Goal: Task Accomplishment & Management: Use online tool/utility

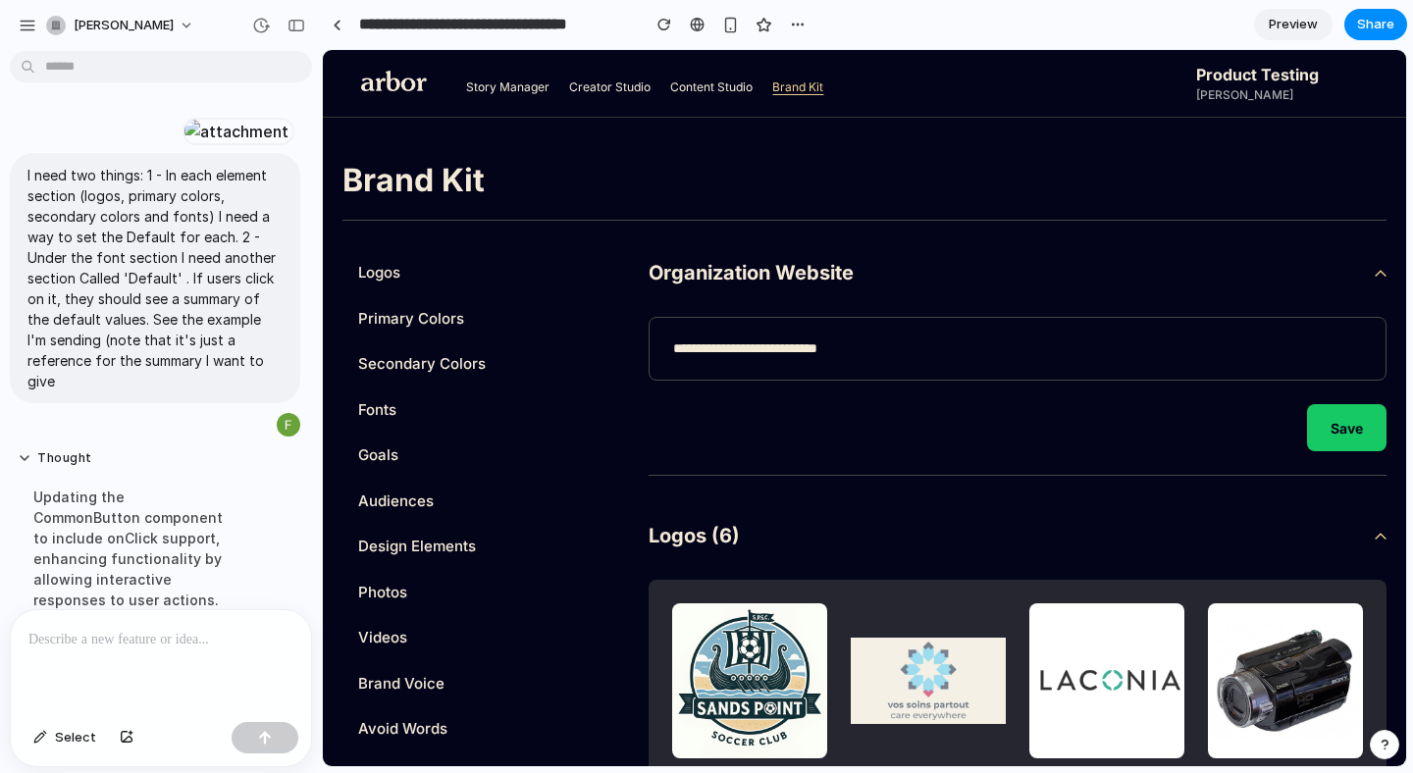
scroll to position [581, 0]
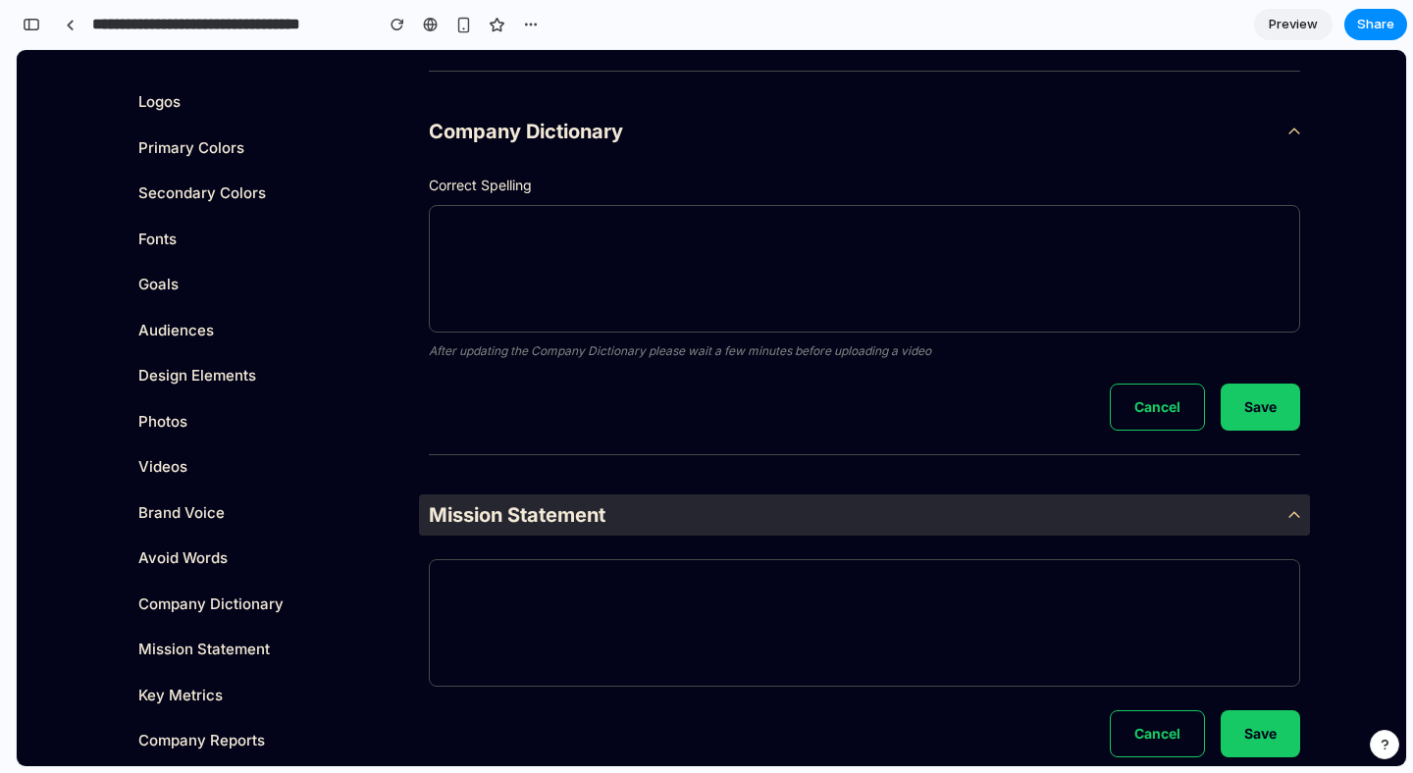
scroll to position [9100, 0]
click at [927, 506] on div "Mission Statement Saved" at bounding box center [864, 516] width 891 height 41
drag, startPoint x: 934, startPoint y: 501, endPoint x: 960, endPoint y: 487, distance: 29.5
click at [934, 501] on div "Mission Statement Saved" at bounding box center [864, 516] width 891 height 41
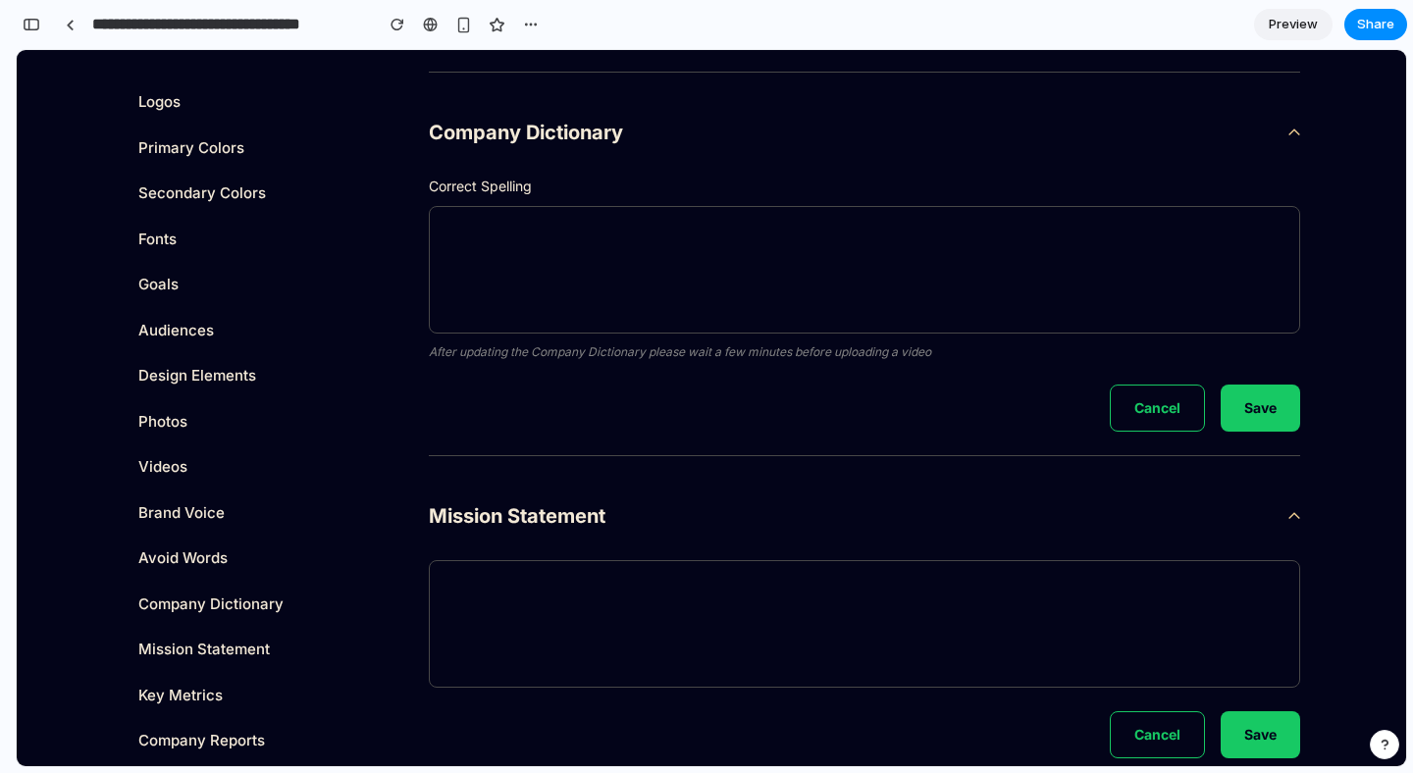
scroll to position [8994, 0]
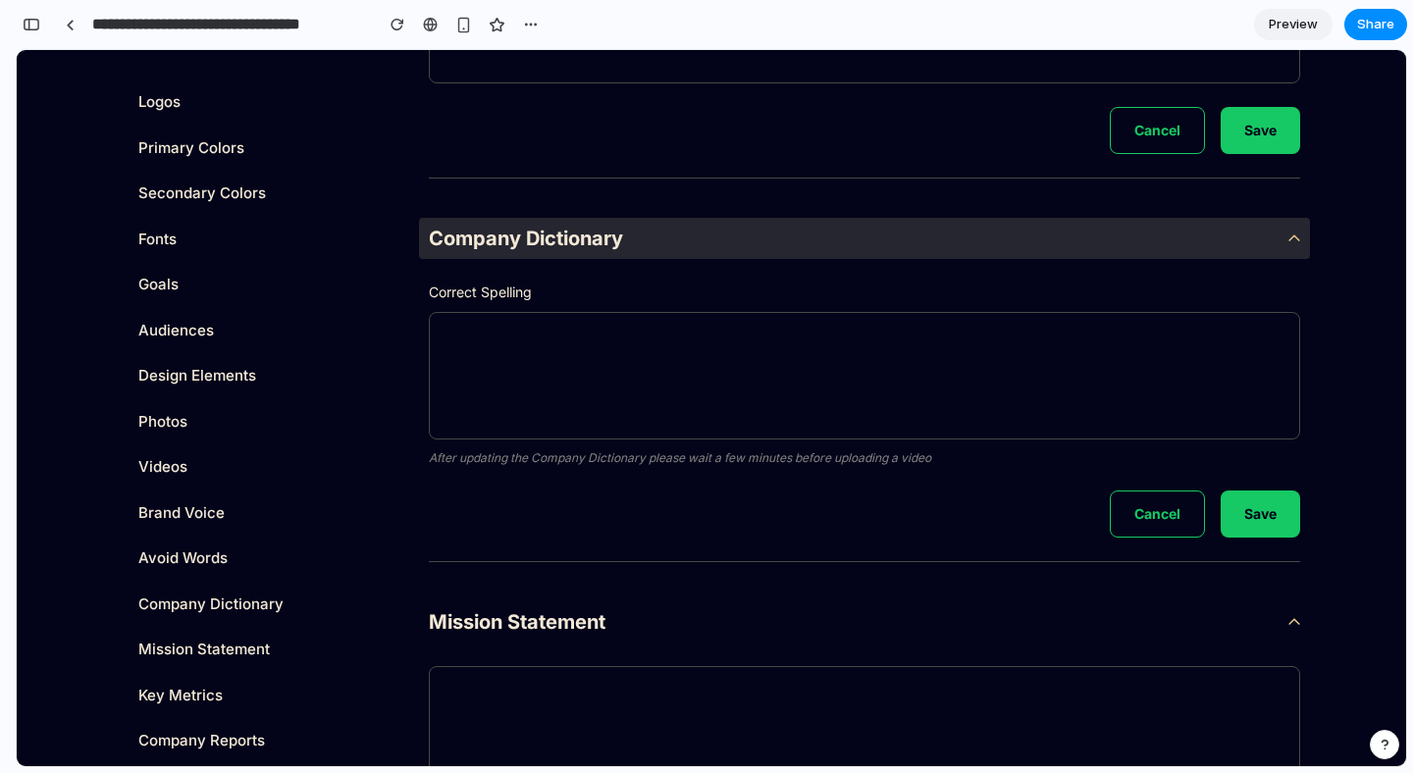
click at [794, 240] on div "Company Dictionary Saved" at bounding box center [864, 238] width 891 height 41
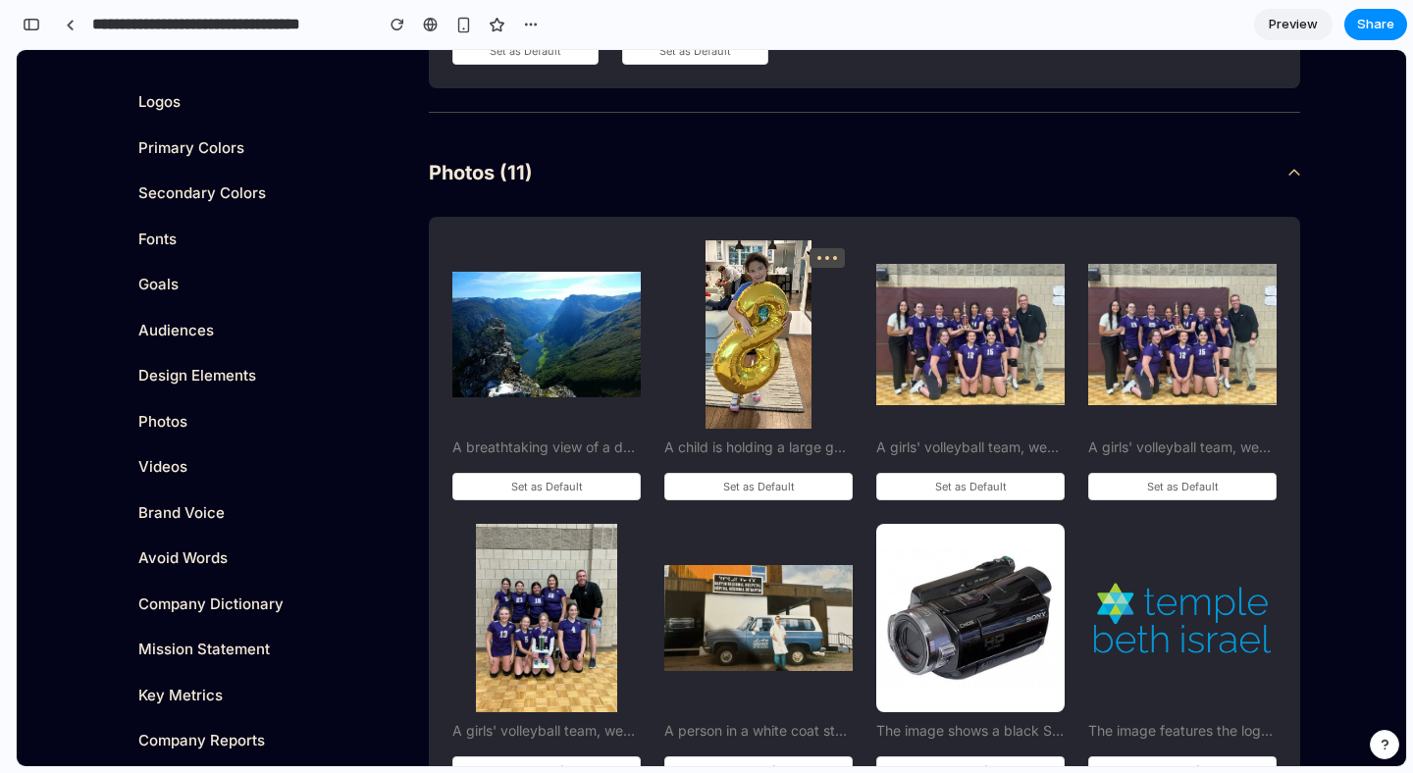
scroll to position [5546, 0]
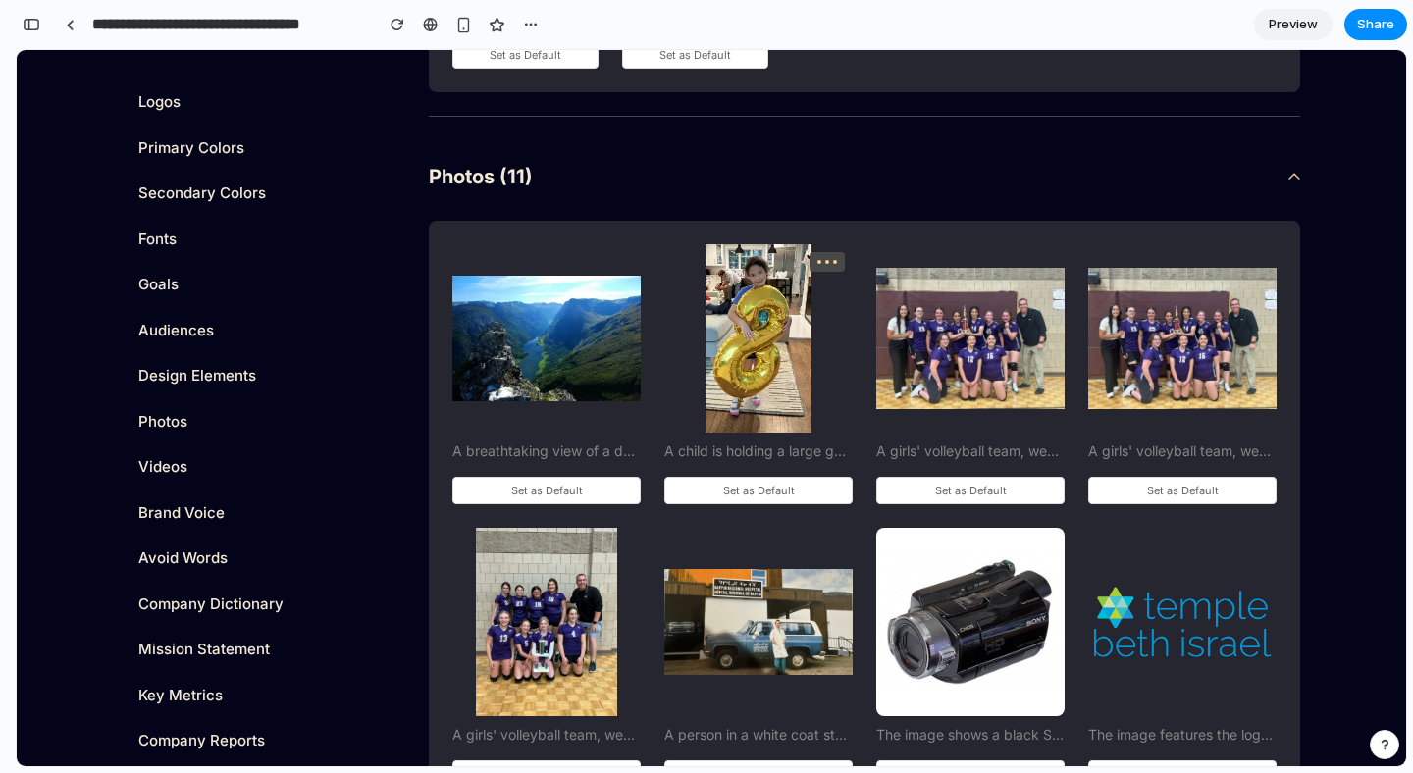
click at [836, 254] on div at bounding box center [827, 262] width 35 height 20
click at [622, 263] on div at bounding box center [615, 262] width 35 height 20
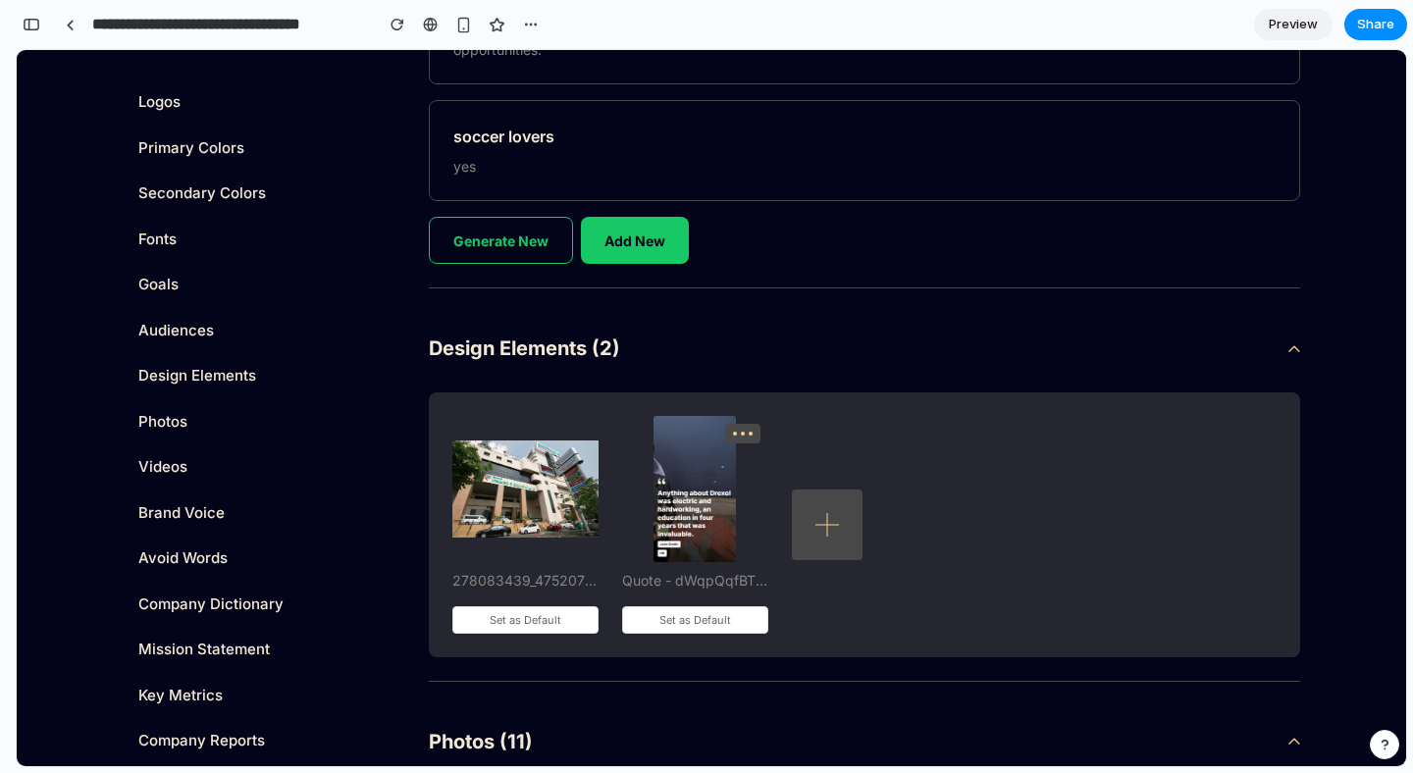
scroll to position [5022, 0]
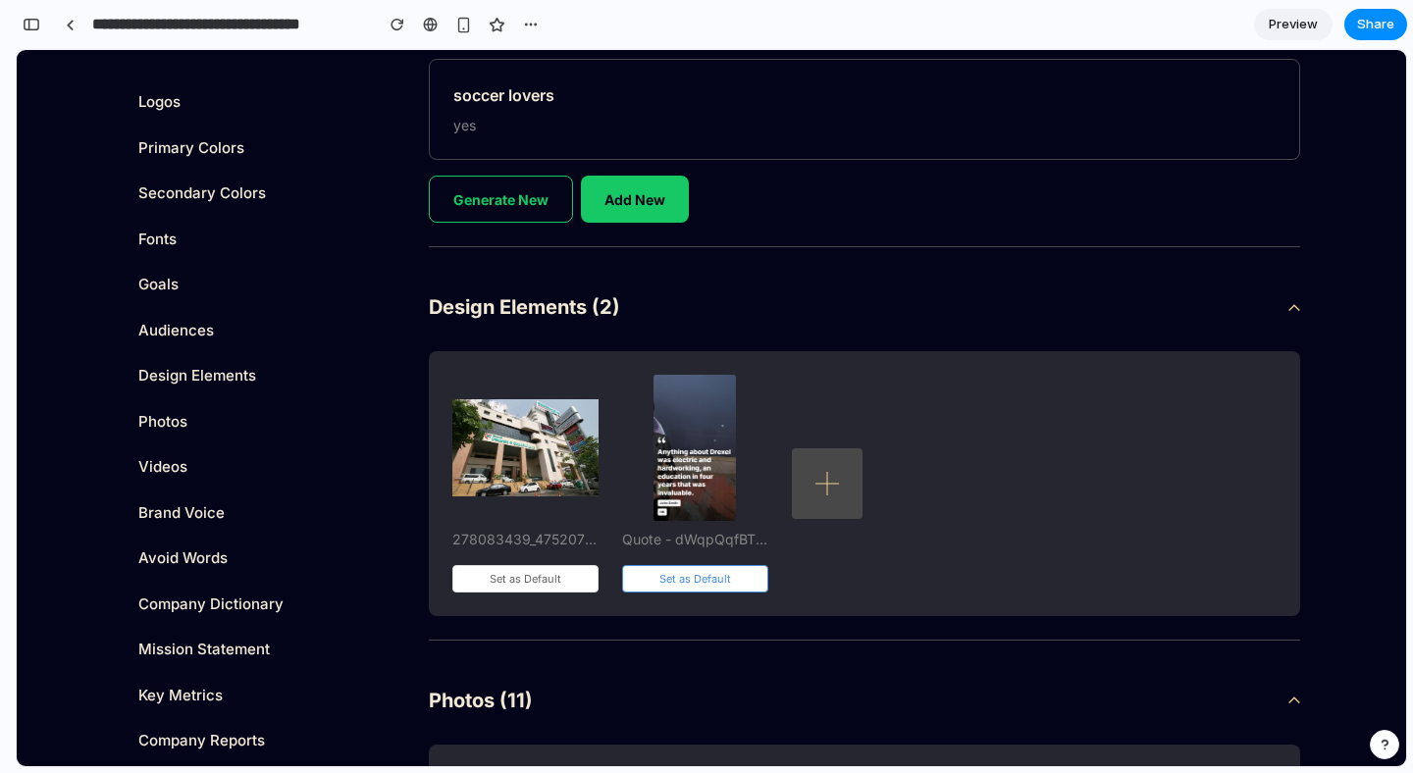
drag, startPoint x: 712, startPoint y: 583, endPoint x: 797, endPoint y: 584, distance: 84.4
click at [712, 583] on button "Set as Default" at bounding box center [695, 578] width 146 height 27
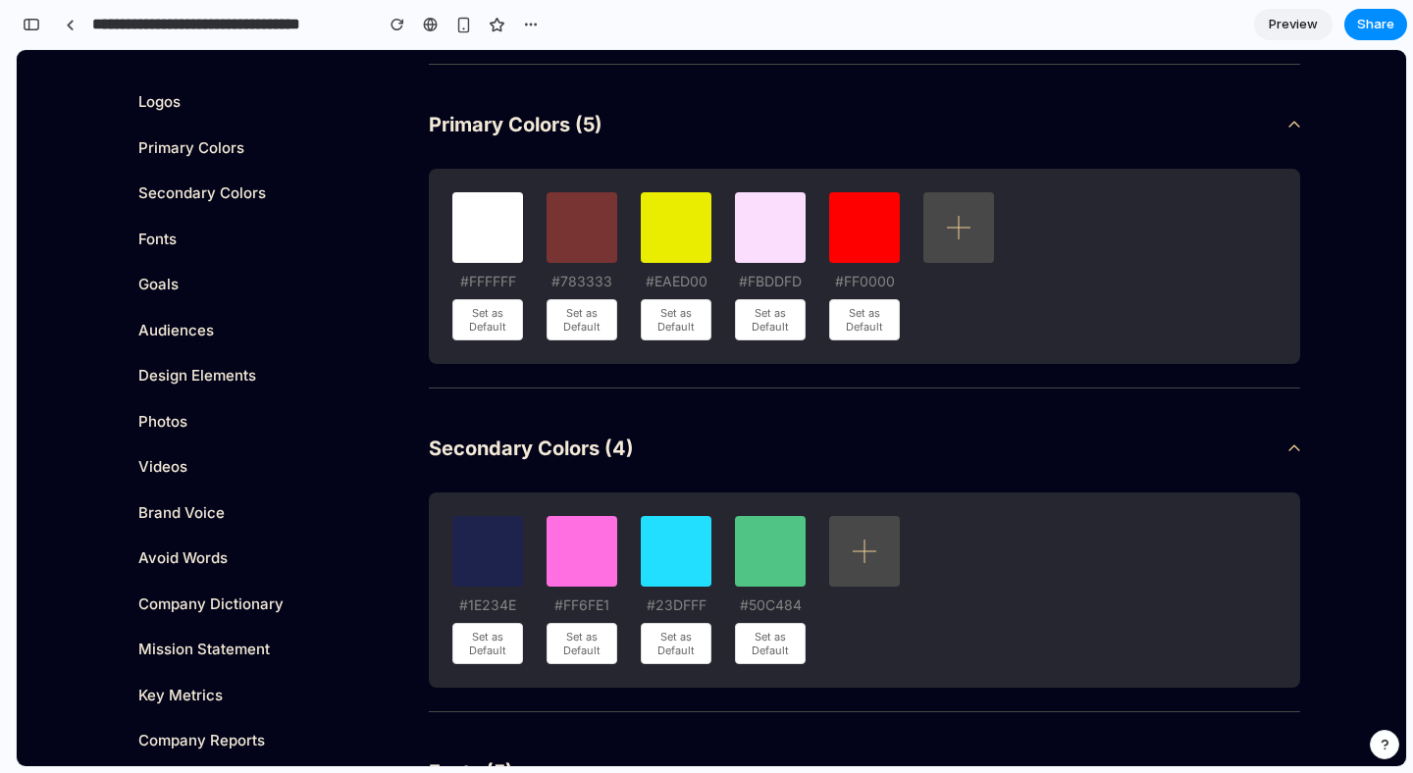
scroll to position [916, 0]
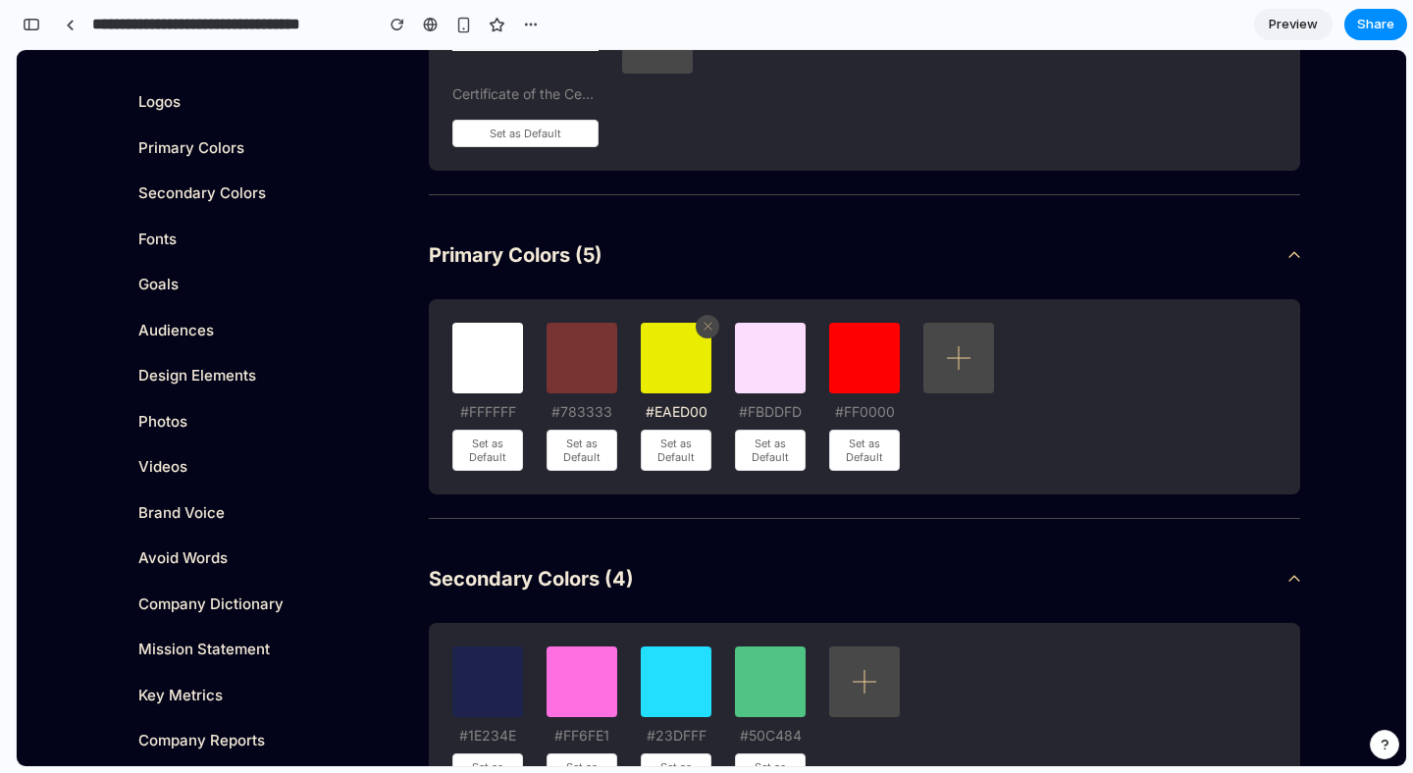
click at [667, 348] on div at bounding box center [676, 358] width 71 height 71
drag, startPoint x: 673, startPoint y: 447, endPoint x: 684, endPoint y: 443, distance: 11.5
click at [673, 447] on button "Set as Default" at bounding box center [676, 450] width 71 height 41
click at [754, 452] on button "Set as Default" at bounding box center [770, 450] width 71 height 41
click at [864, 454] on button "Set as Default" at bounding box center [864, 450] width 71 height 41
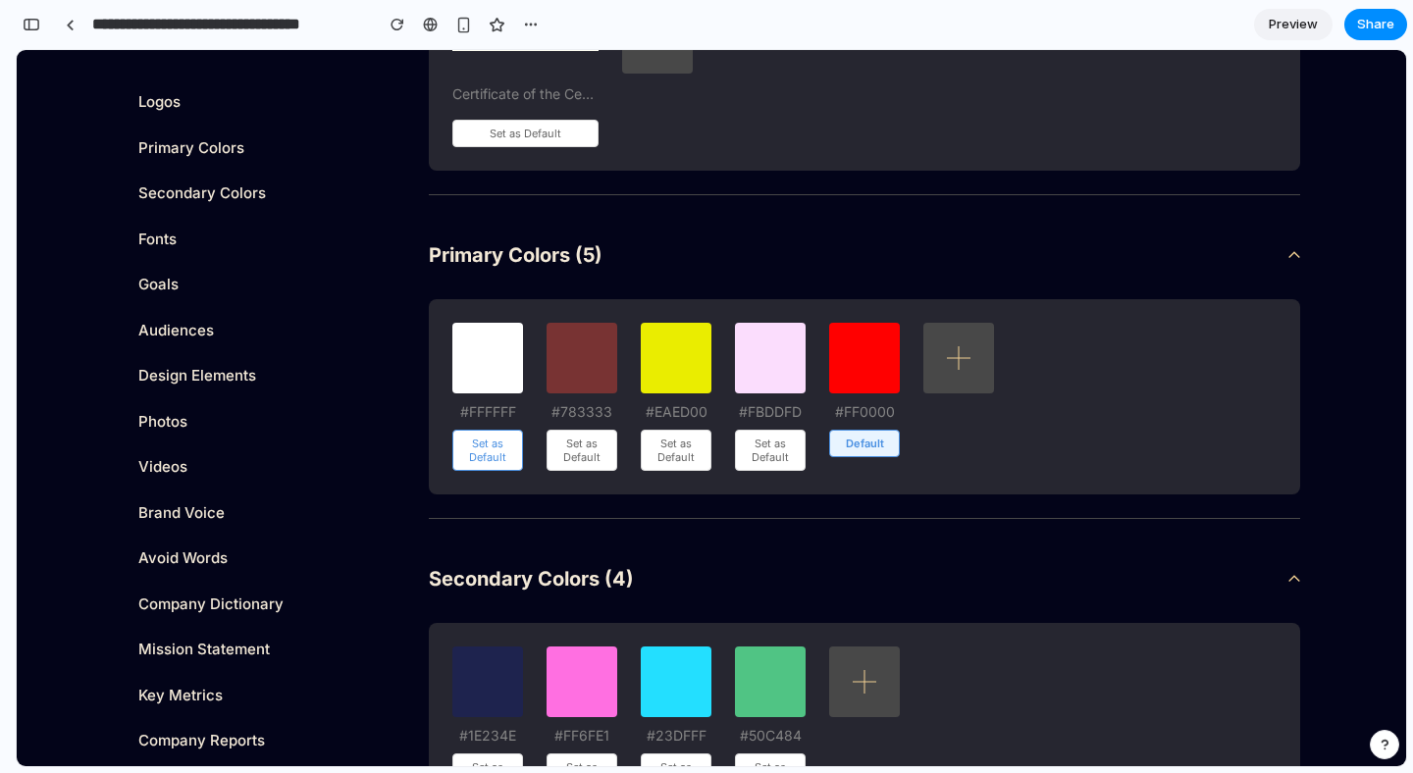
click at [480, 453] on button "Set as Default" at bounding box center [487, 450] width 71 height 41
click at [557, 451] on button "Set as Default" at bounding box center [582, 450] width 71 height 41
click at [692, 445] on button "Set as Default" at bounding box center [676, 450] width 71 height 41
click at [771, 446] on button "Set as Default" at bounding box center [770, 450] width 71 height 41
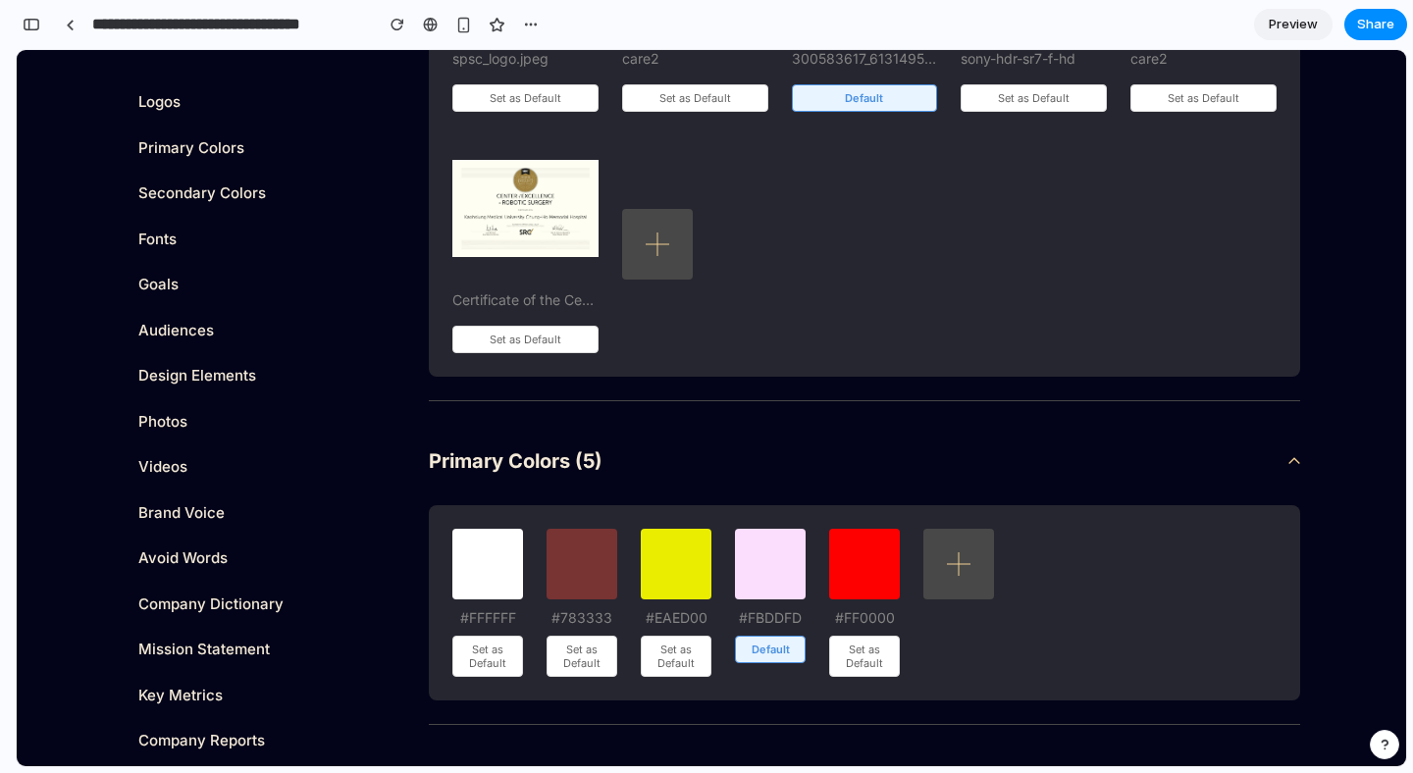
scroll to position [1074, 0]
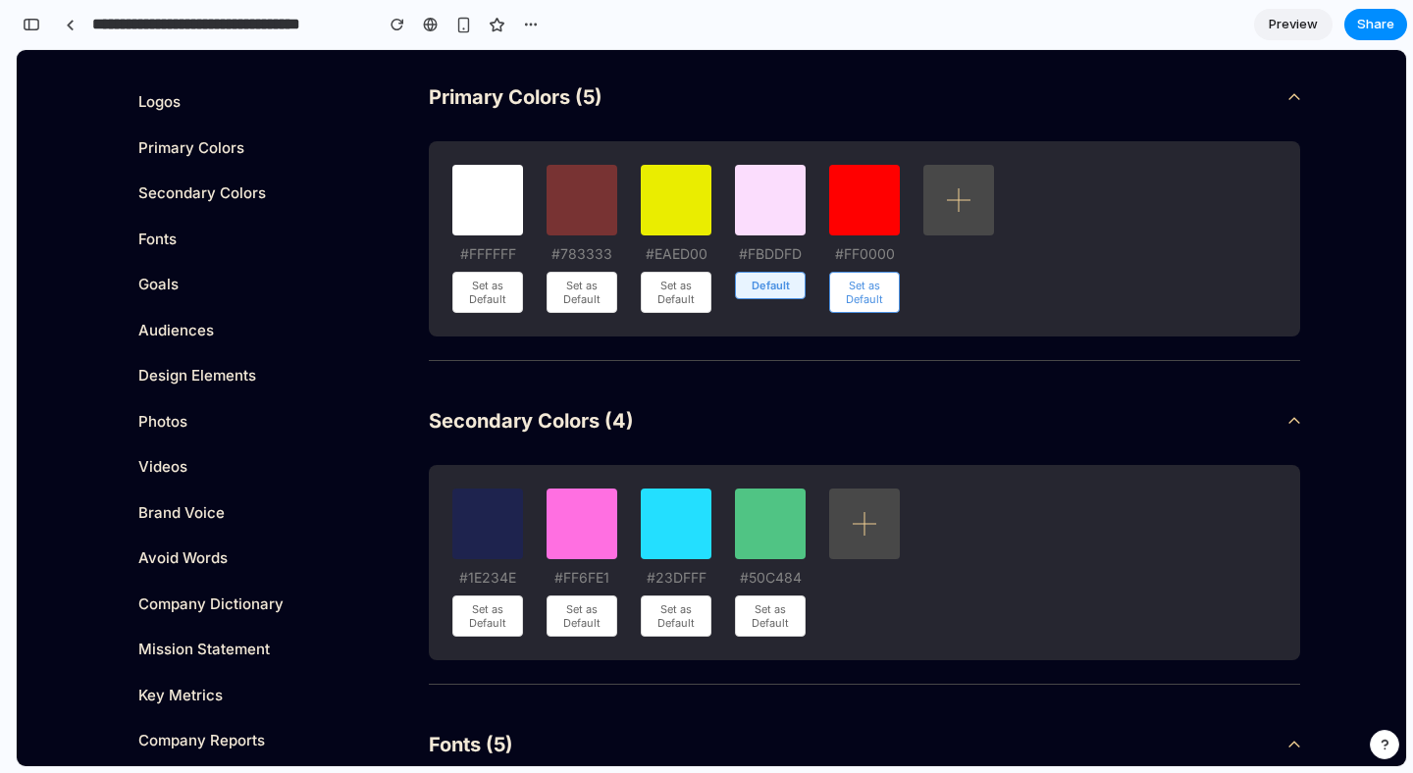
click at [865, 289] on button "Set as Default" at bounding box center [864, 292] width 71 height 41
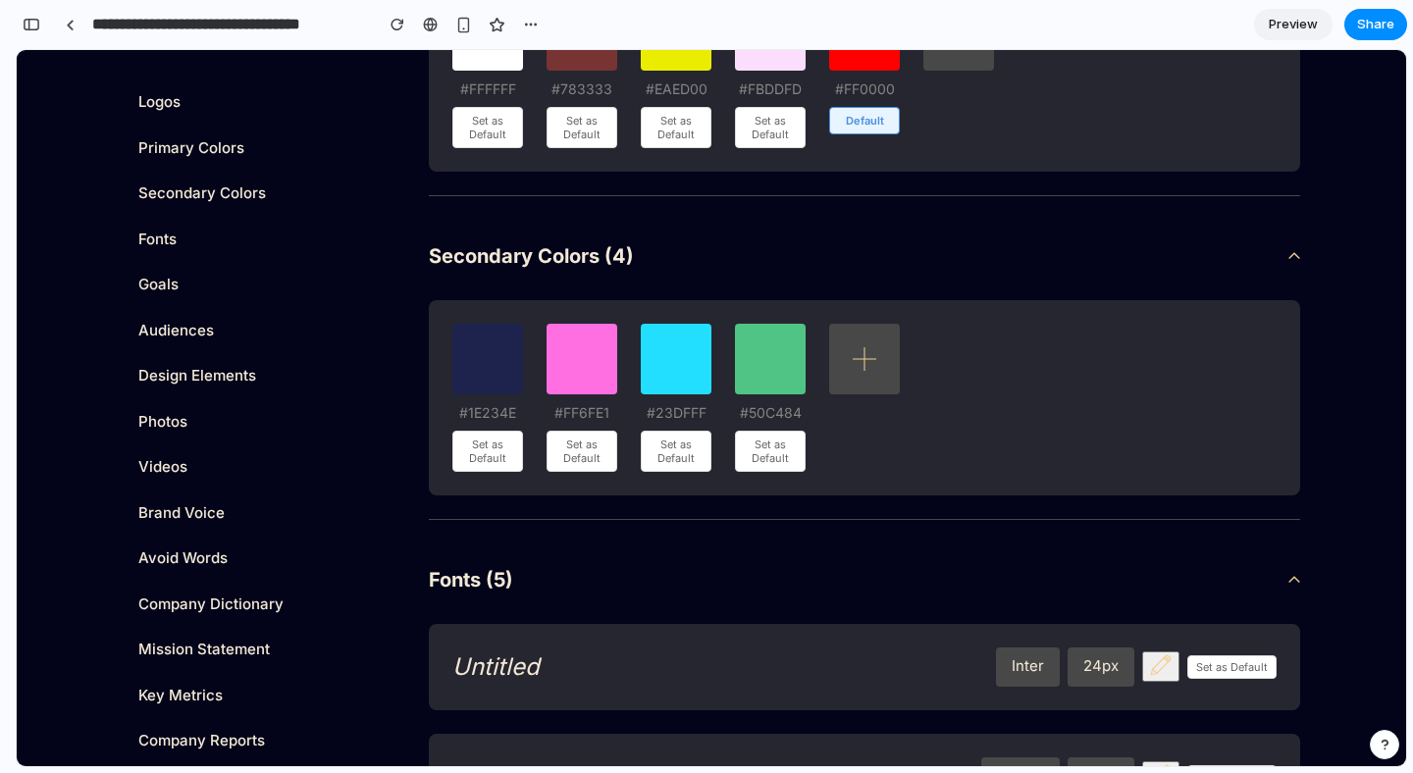
scroll to position [1242, 0]
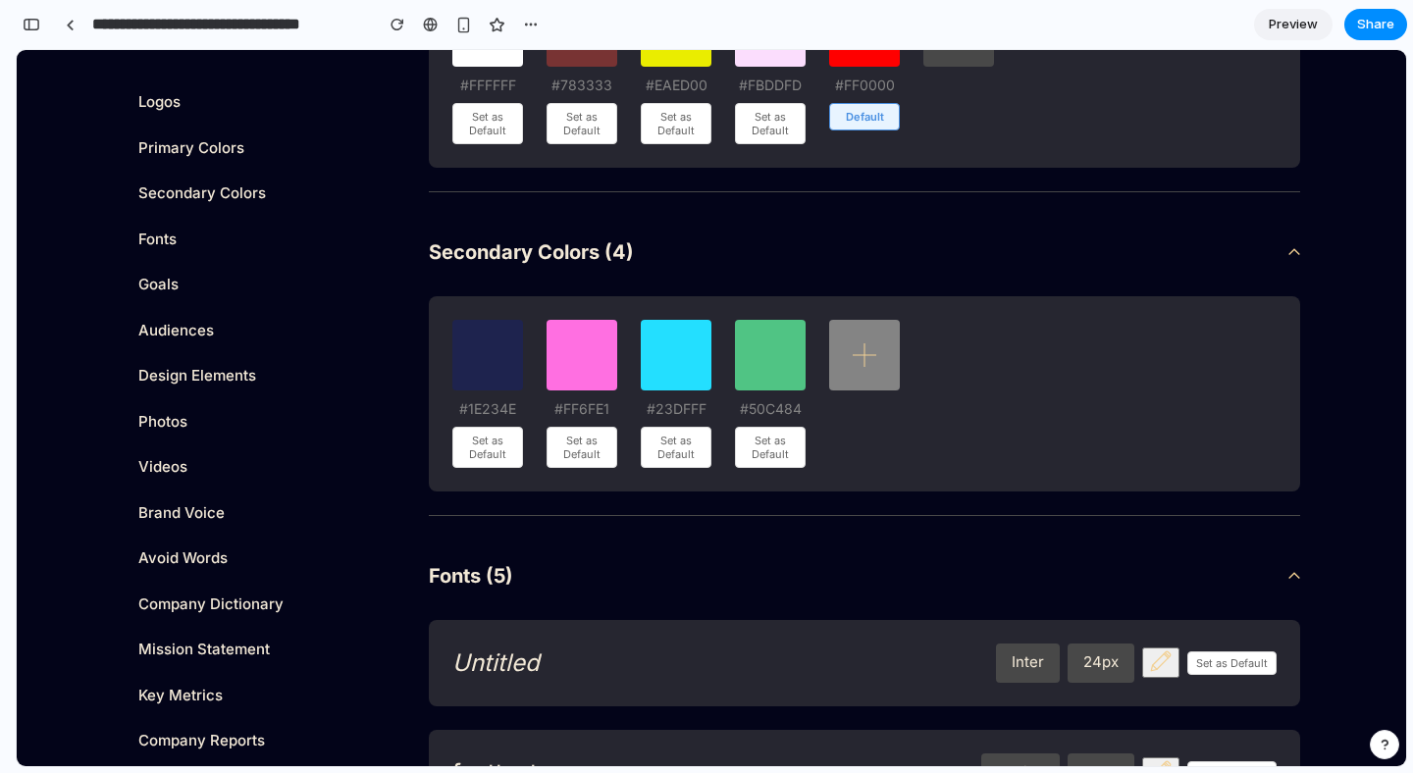
click at [856, 343] on icon at bounding box center [864, 355] width 39 height 39
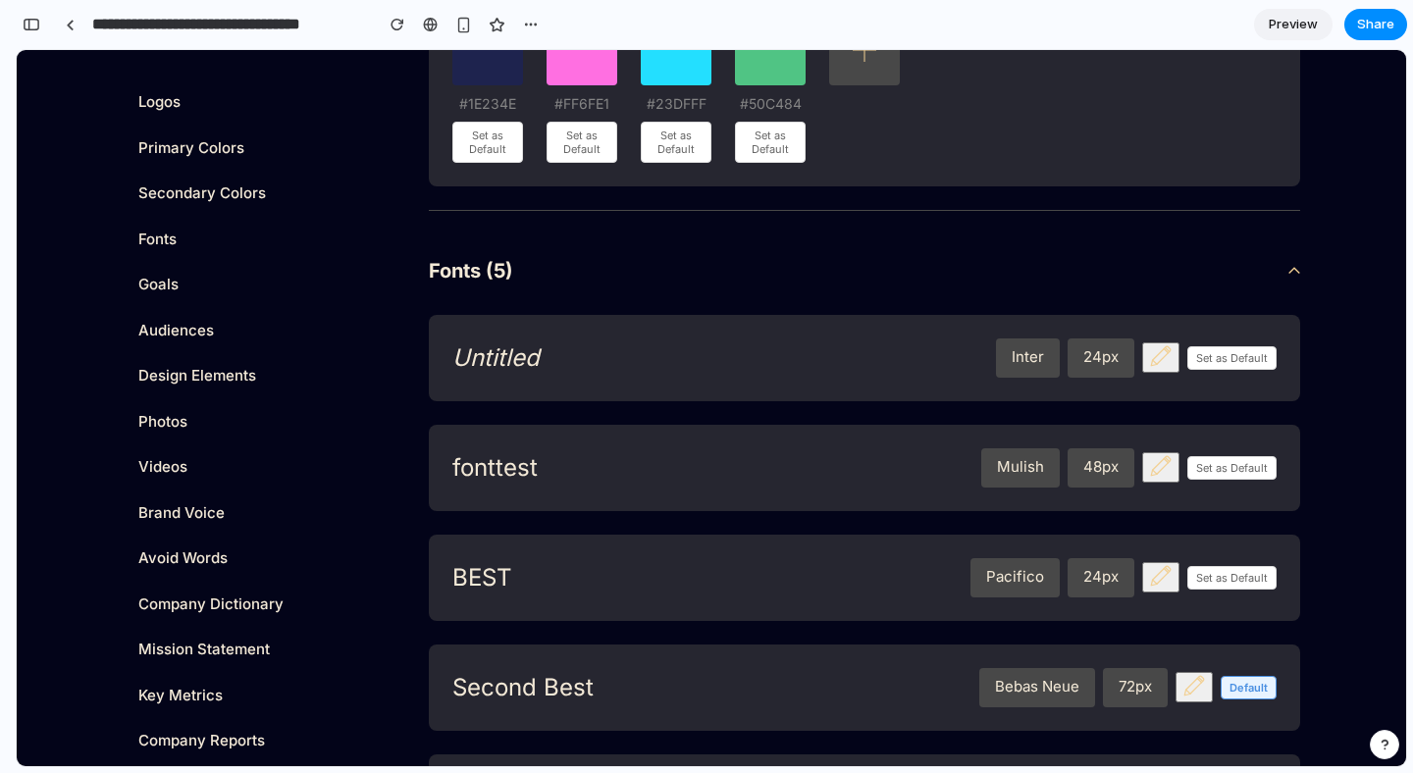
scroll to position [1558, 0]
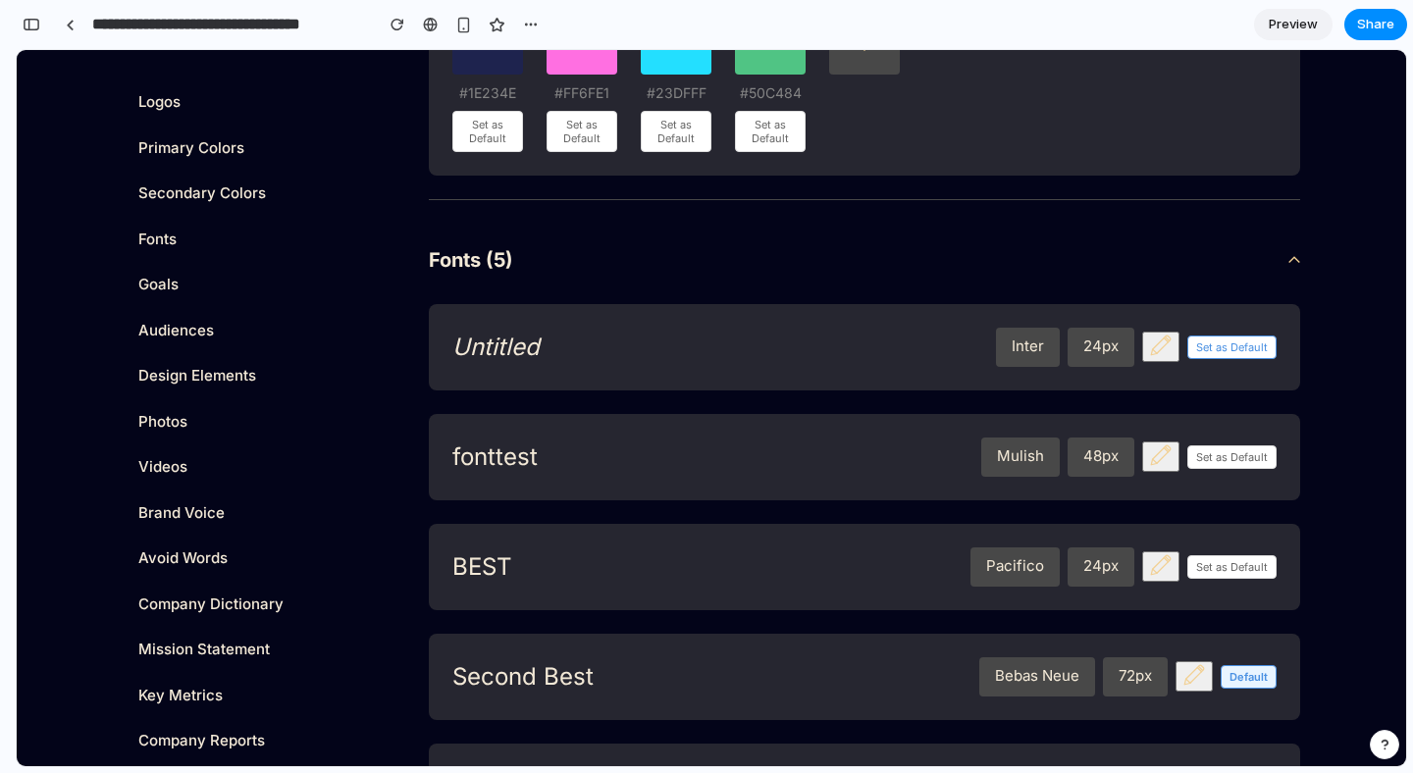
click at [1231, 349] on button "Set as Default" at bounding box center [1231, 348] width 89 height 24
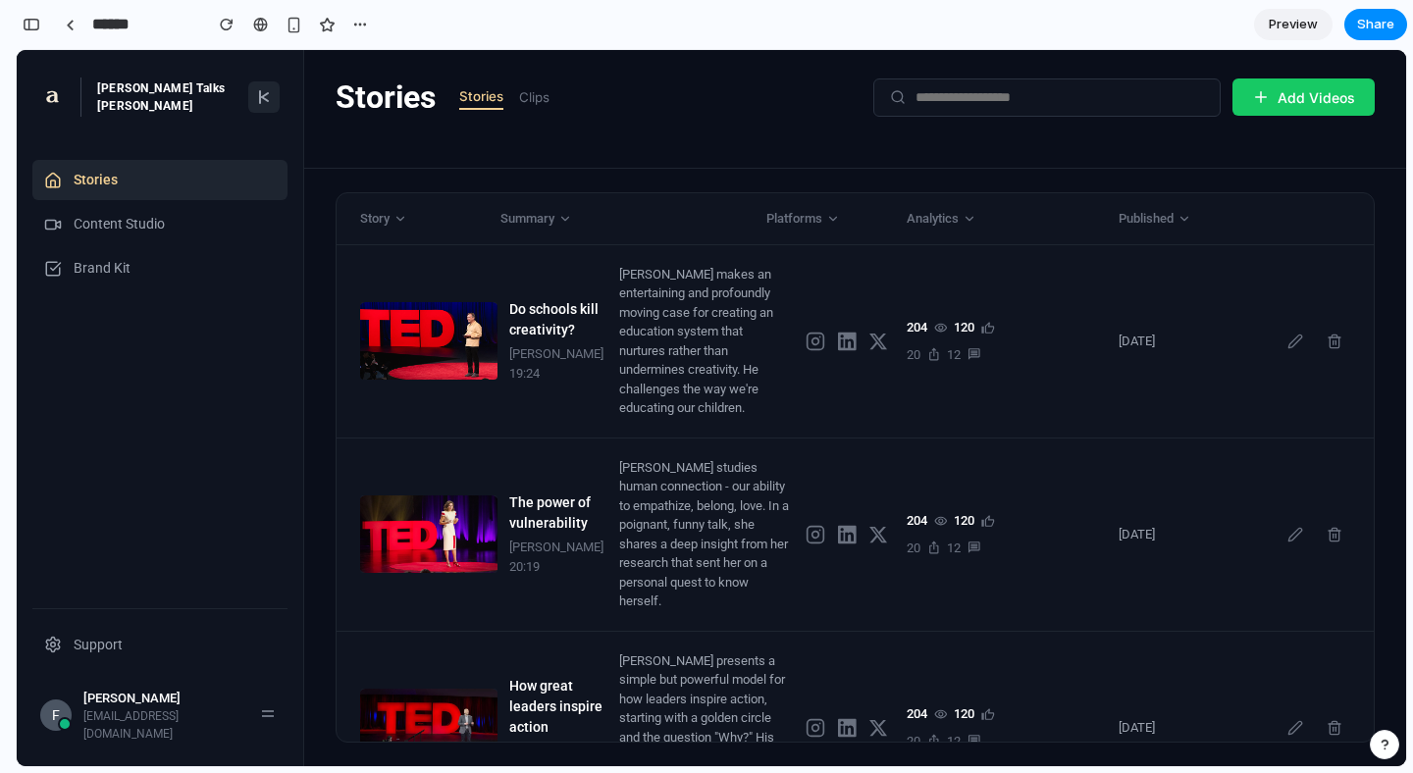
click at [261, 93] on icon at bounding box center [264, 97] width 16 height 16
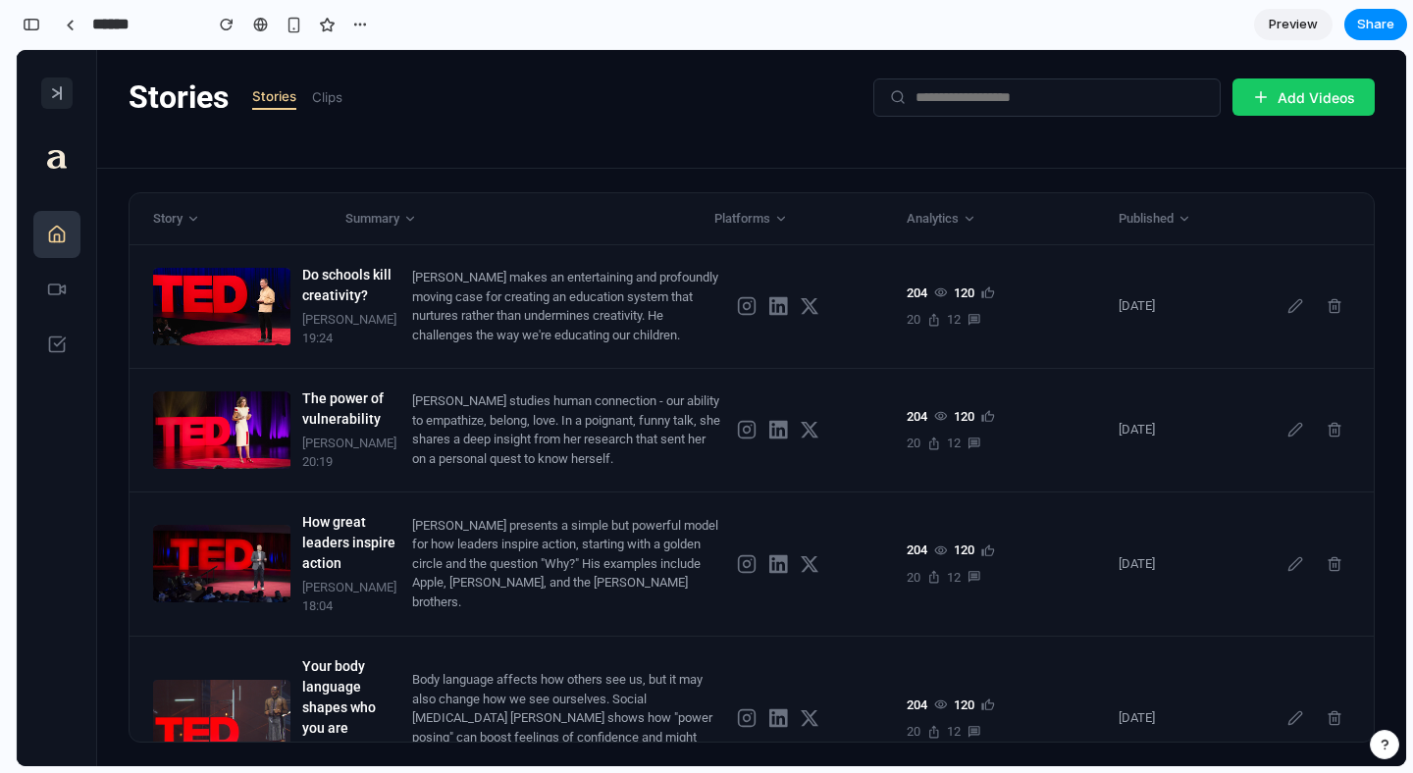
click at [58, 87] on icon at bounding box center [57, 93] width 16 height 16
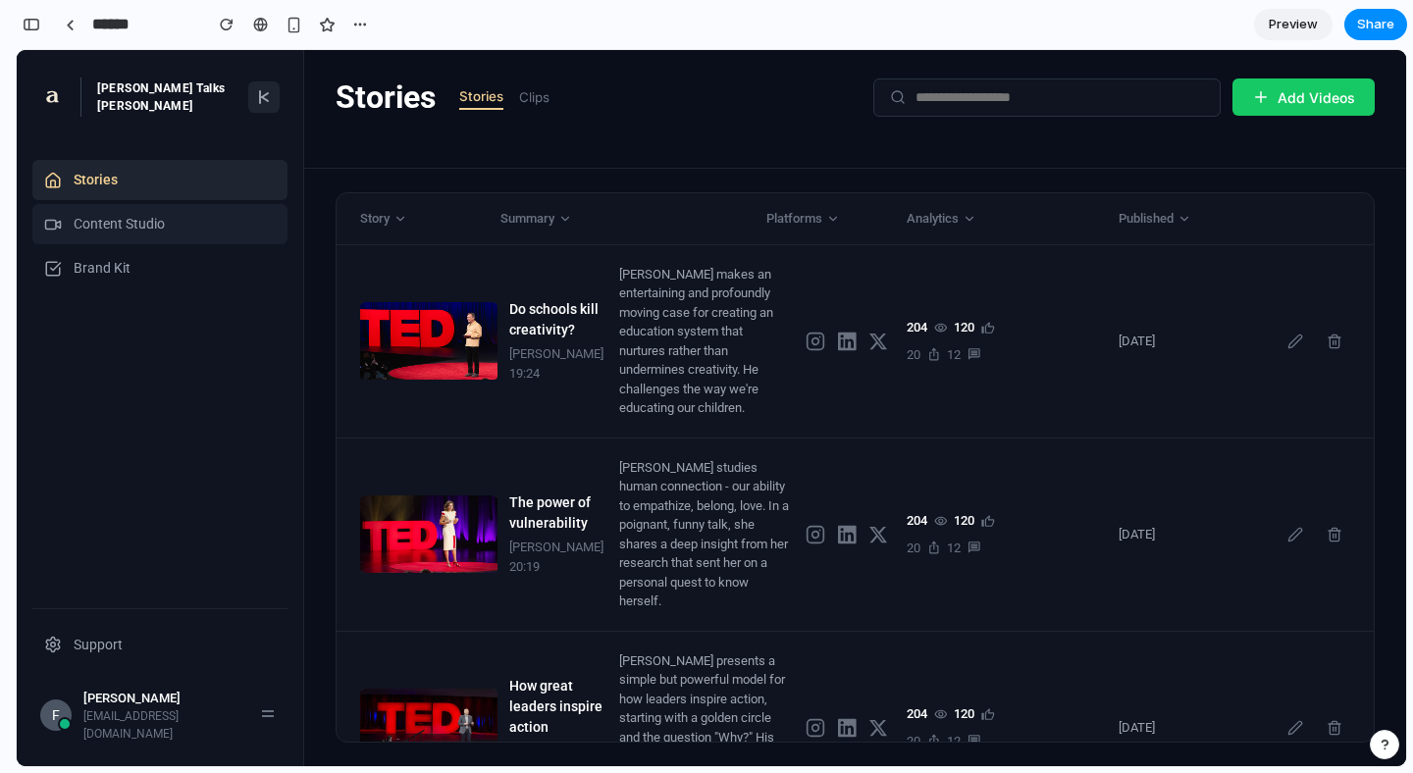
click at [185, 228] on div "Content Studio" at bounding box center [159, 224] width 255 height 40
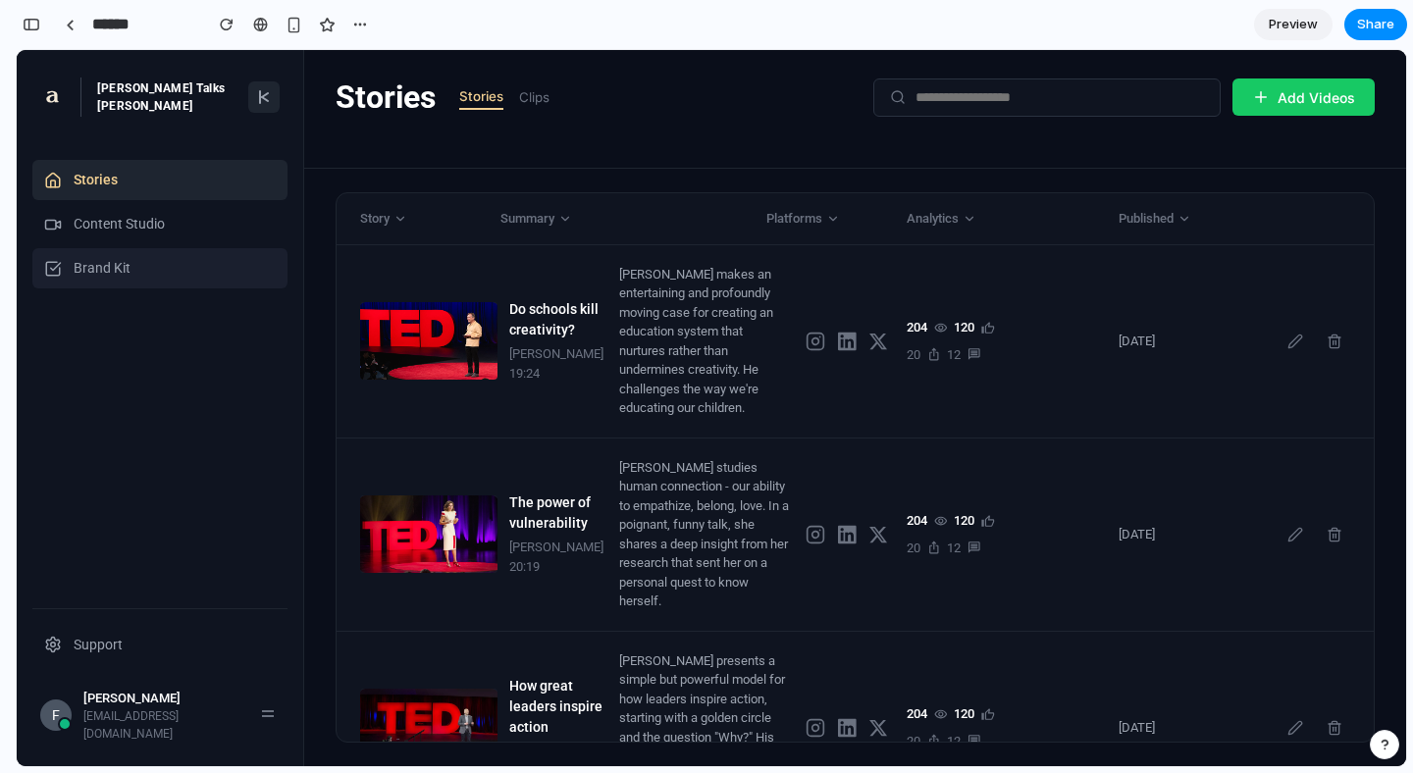
click at [162, 245] on nav "Stories Content Studio Brand Kit" at bounding box center [159, 384] width 255 height 448
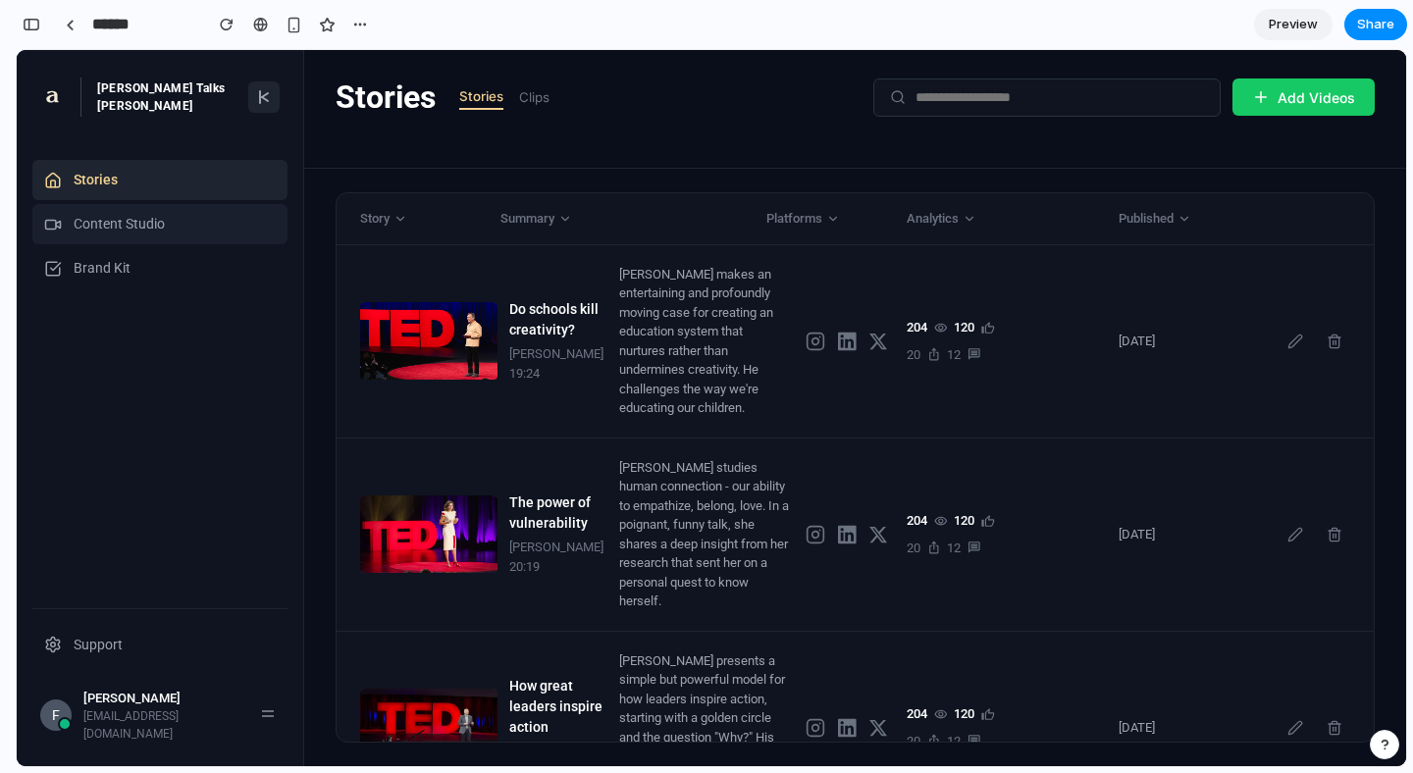
click at [173, 219] on div "Content Studio" at bounding box center [159, 224] width 255 height 40
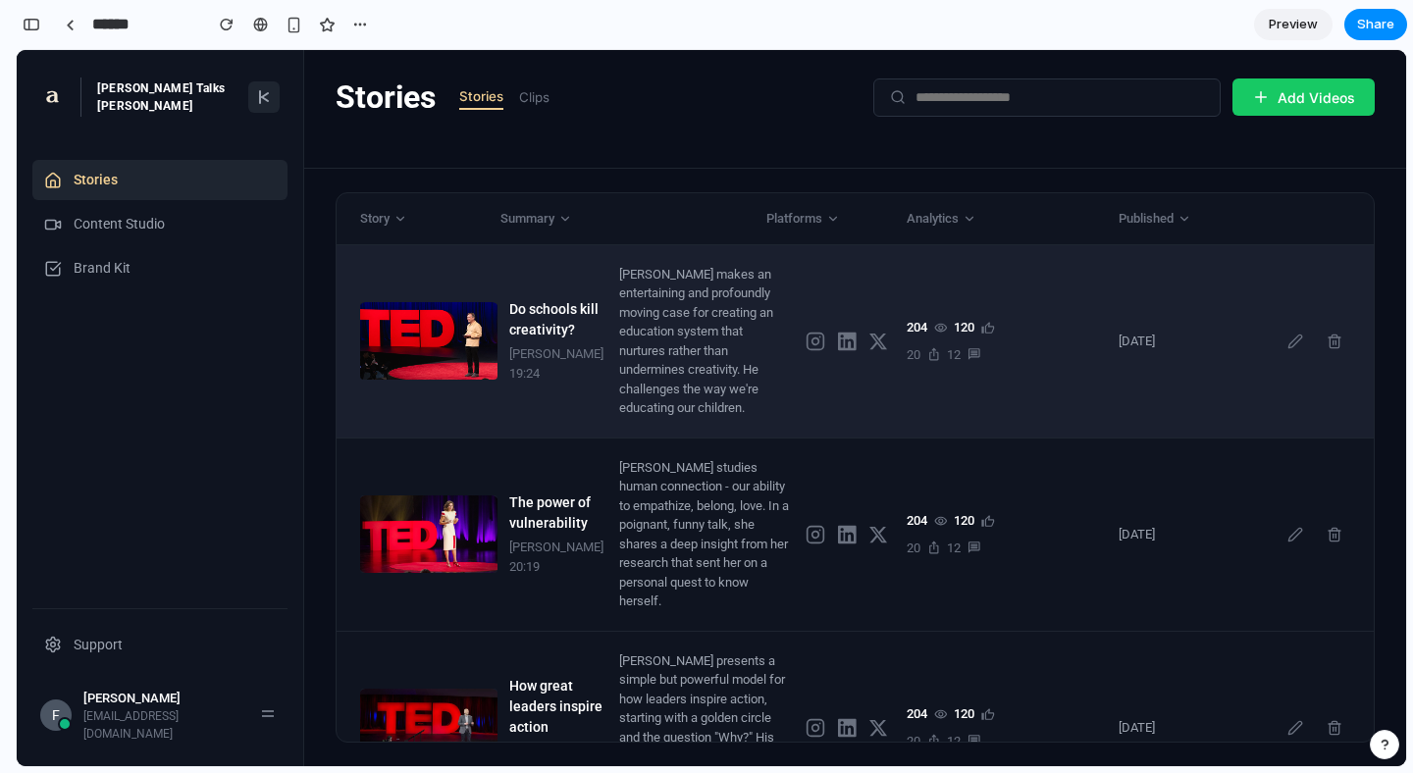
click at [704, 325] on div "Sir Ken Robinson makes an entertaining and profoundly moving case for creating …" at bounding box center [704, 341] width 171 height 153
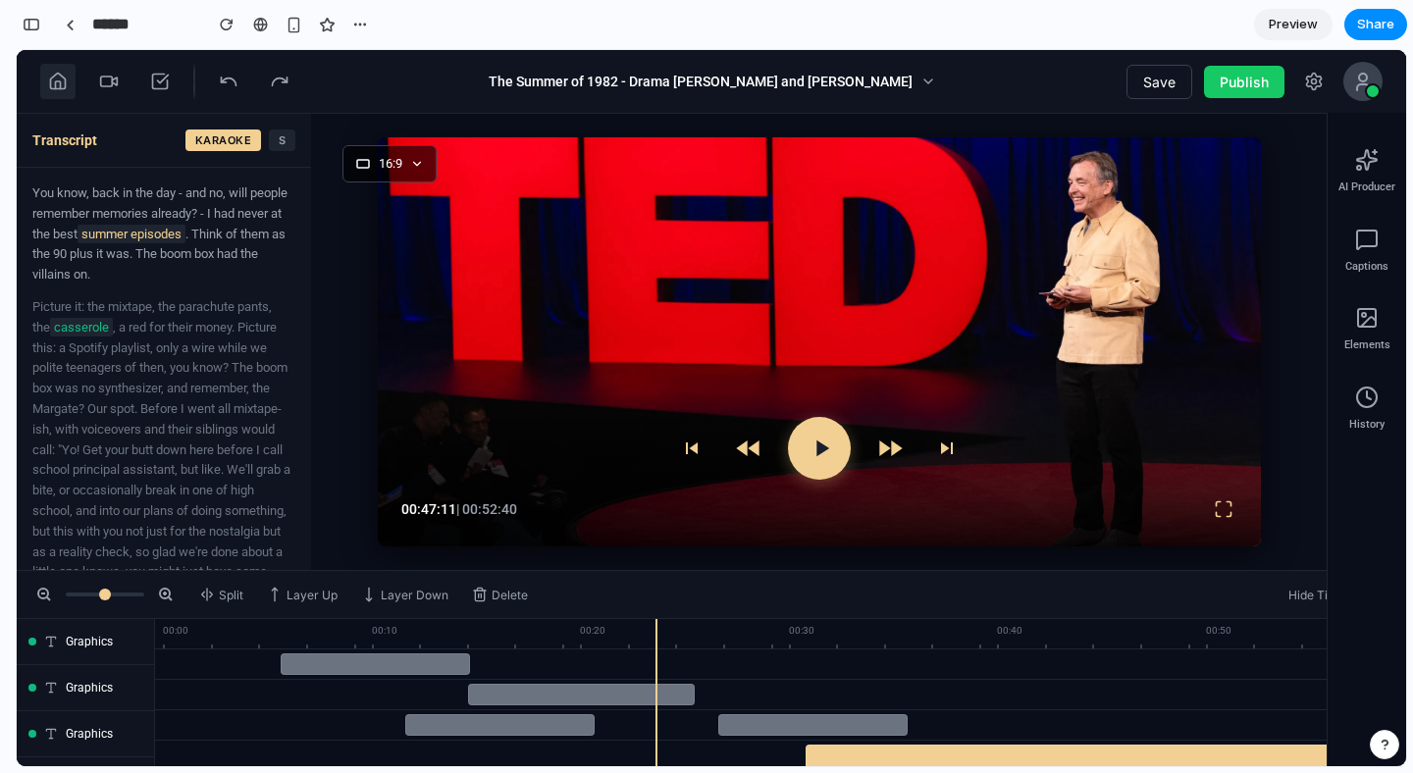
click at [63, 87] on icon at bounding box center [58, 82] width 20 height 20
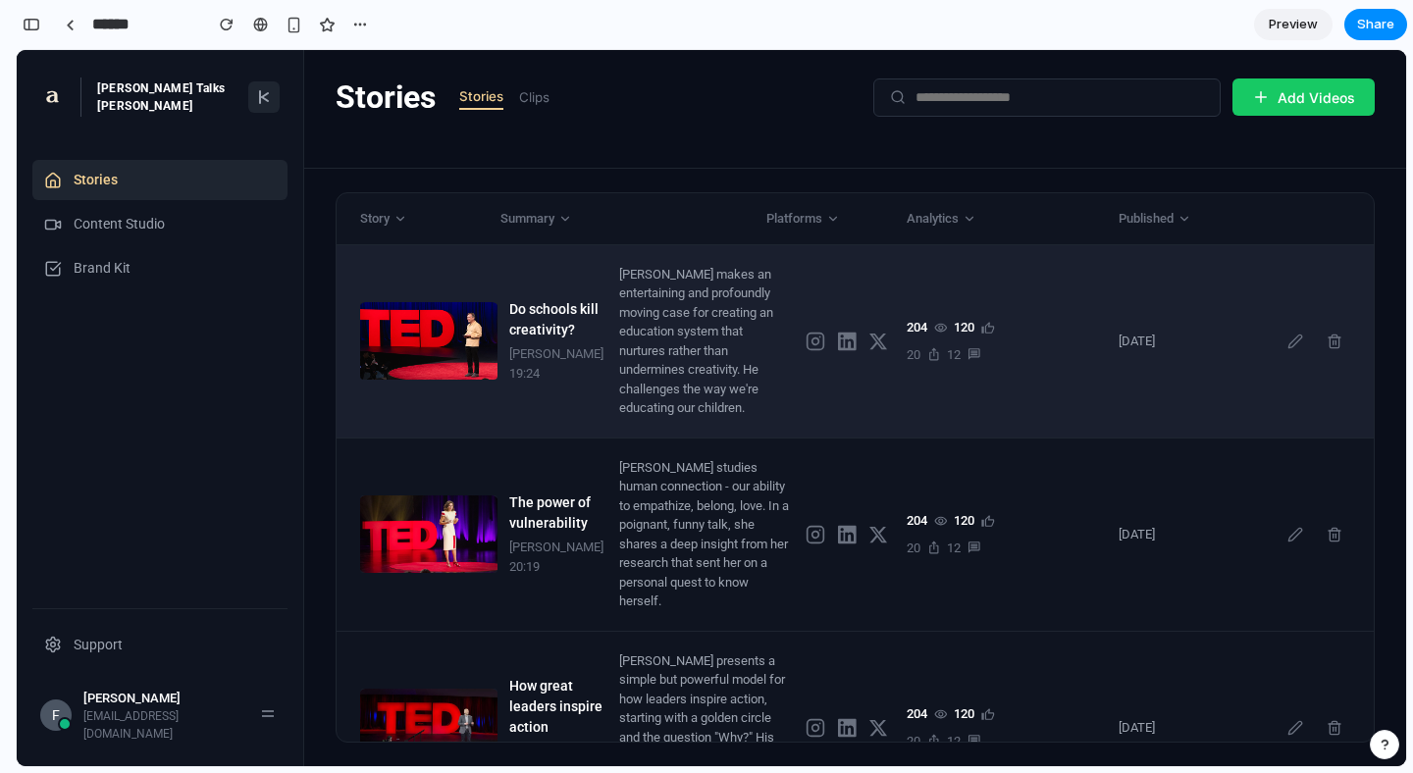
click at [970, 347] on icon at bounding box center [974, 354] width 15 height 14
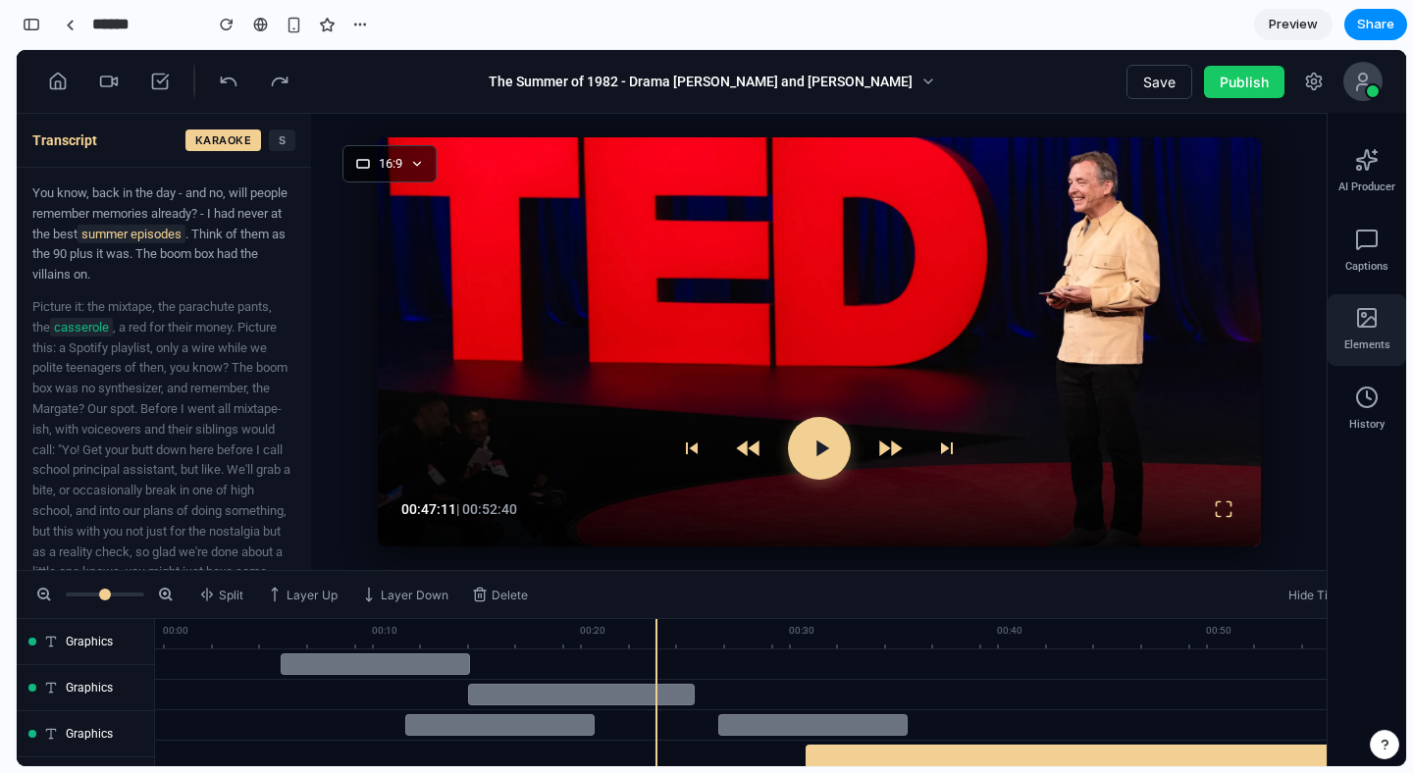
click at [1377, 332] on div "Elements" at bounding box center [1367, 330] width 79 height 72
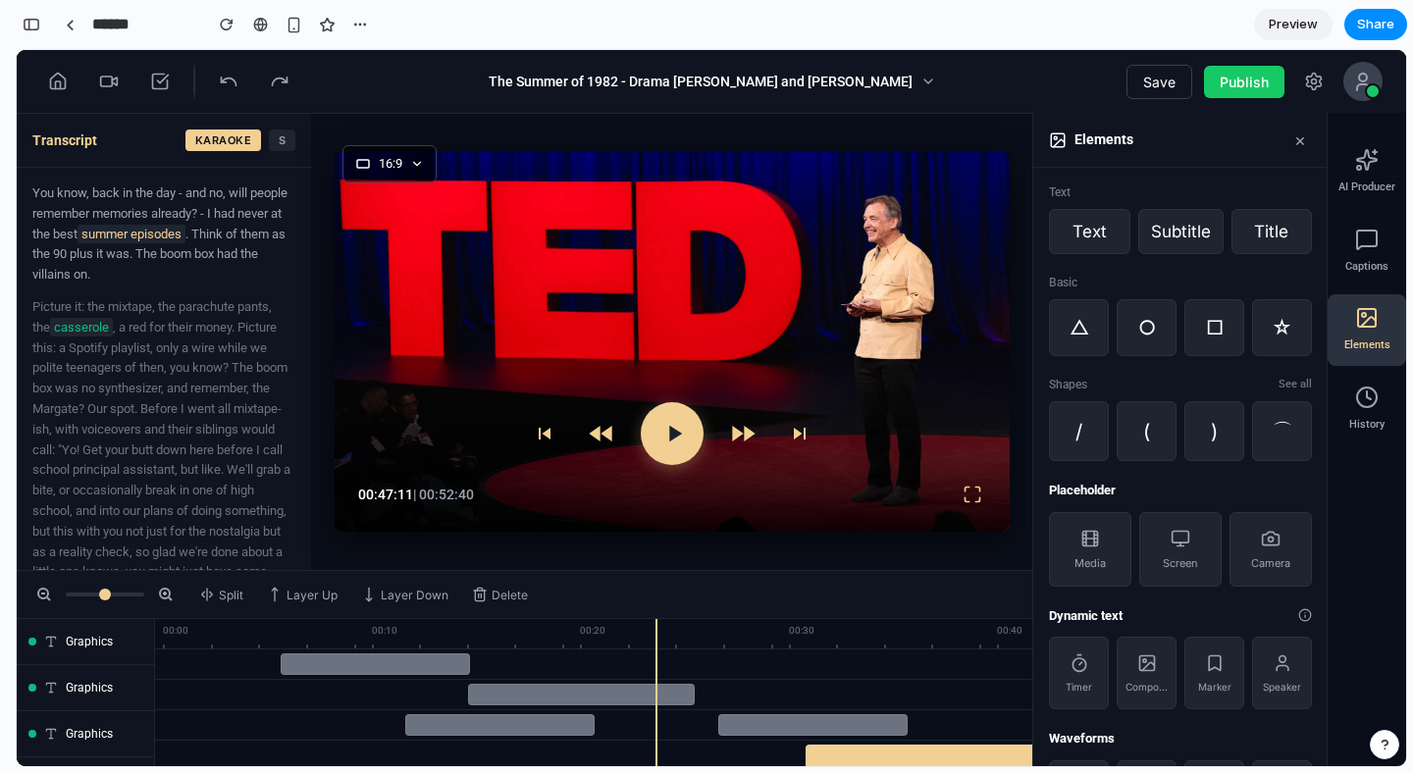
click at [1361, 325] on icon at bounding box center [1368, 322] width 15 height 10
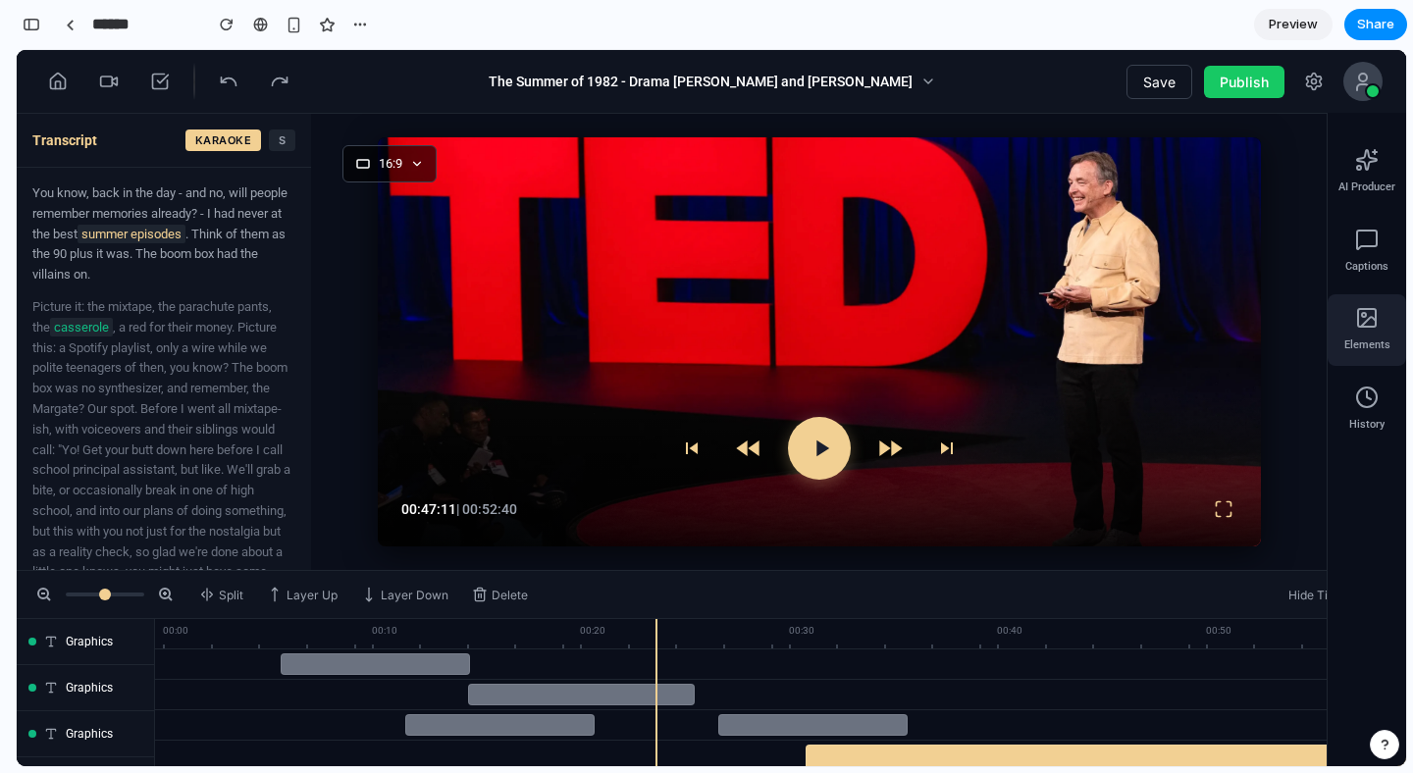
click at [1356, 347] on span "Elements" at bounding box center [1367, 346] width 46 height 17
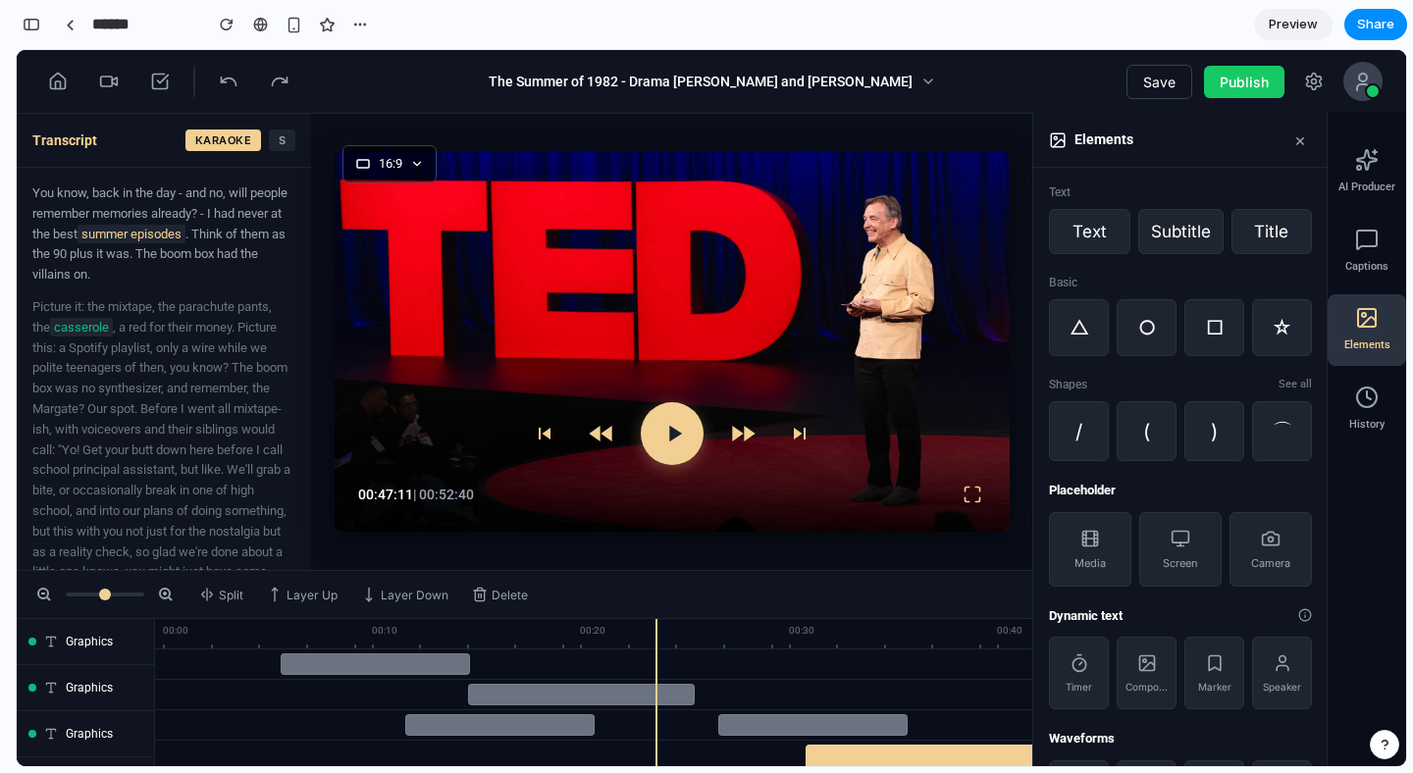
click at [1357, 329] on icon at bounding box center [1367, 318] width 24 height 24
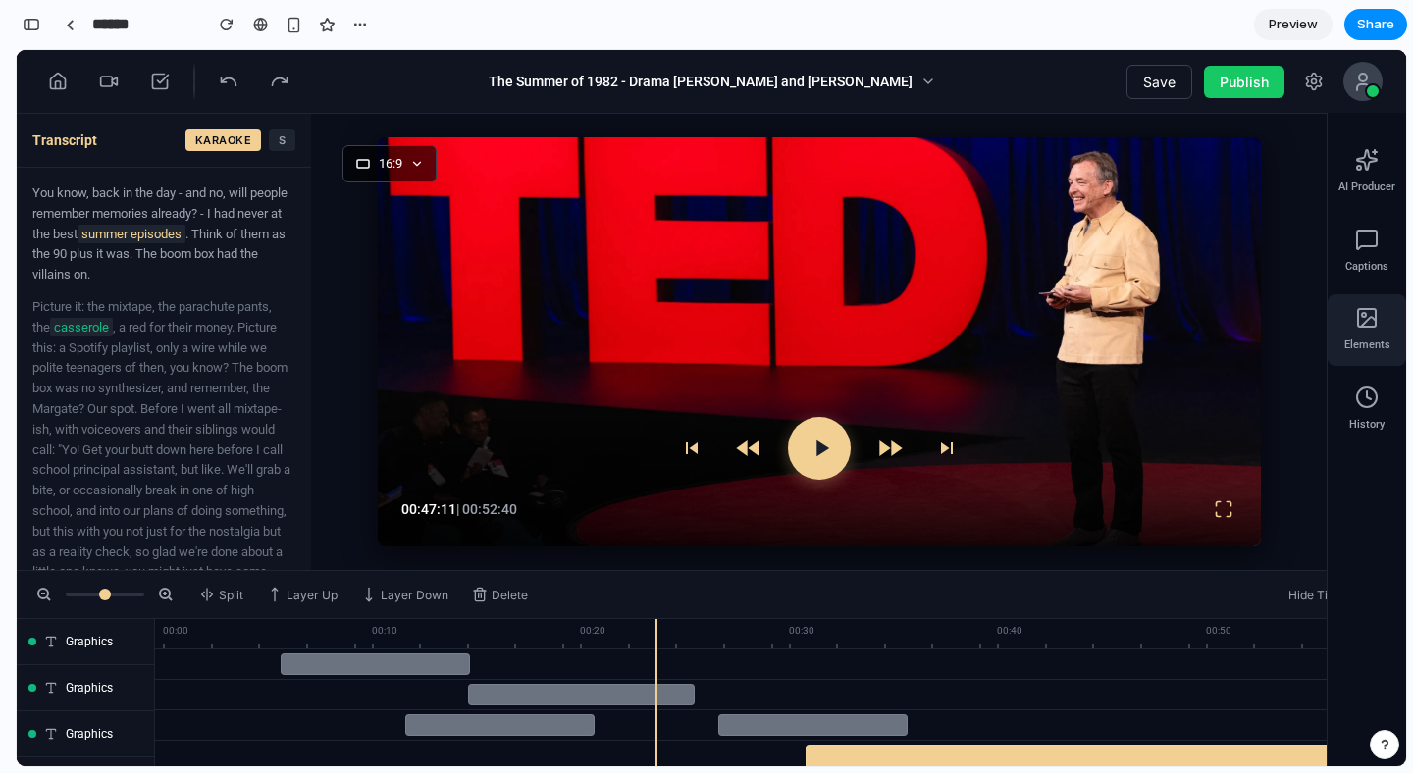
click at [1398, 327] on div "Elements" at bounding box center [1367, 330] width 79 height 72
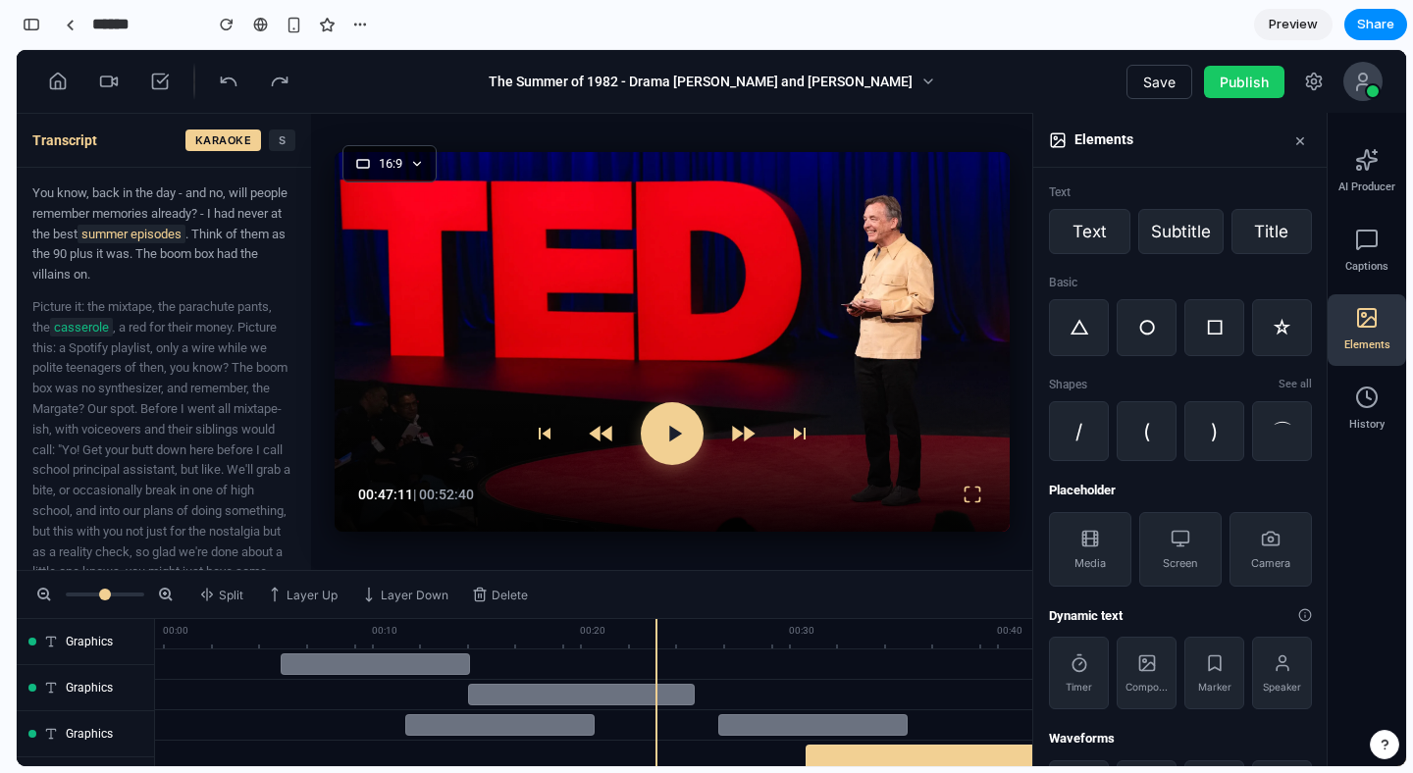
click at [1383, 83] on div "The Summer of 1982 - Drama Davis and Lisa Hennigan Save Publish" at bounding box center [712, 82] width 1390 height 64
drag, startPoint x: 1207, startPoint y: 74, endPoint x: 1163, endPoint y: 78, distance: 44.3
click at [1206, 74] on button "Publish" at bounding box center [1244, 82] width 80 height 32
click at [1163, 78] on button "Save" at bounding box center [1160, 82] width 66 height 34
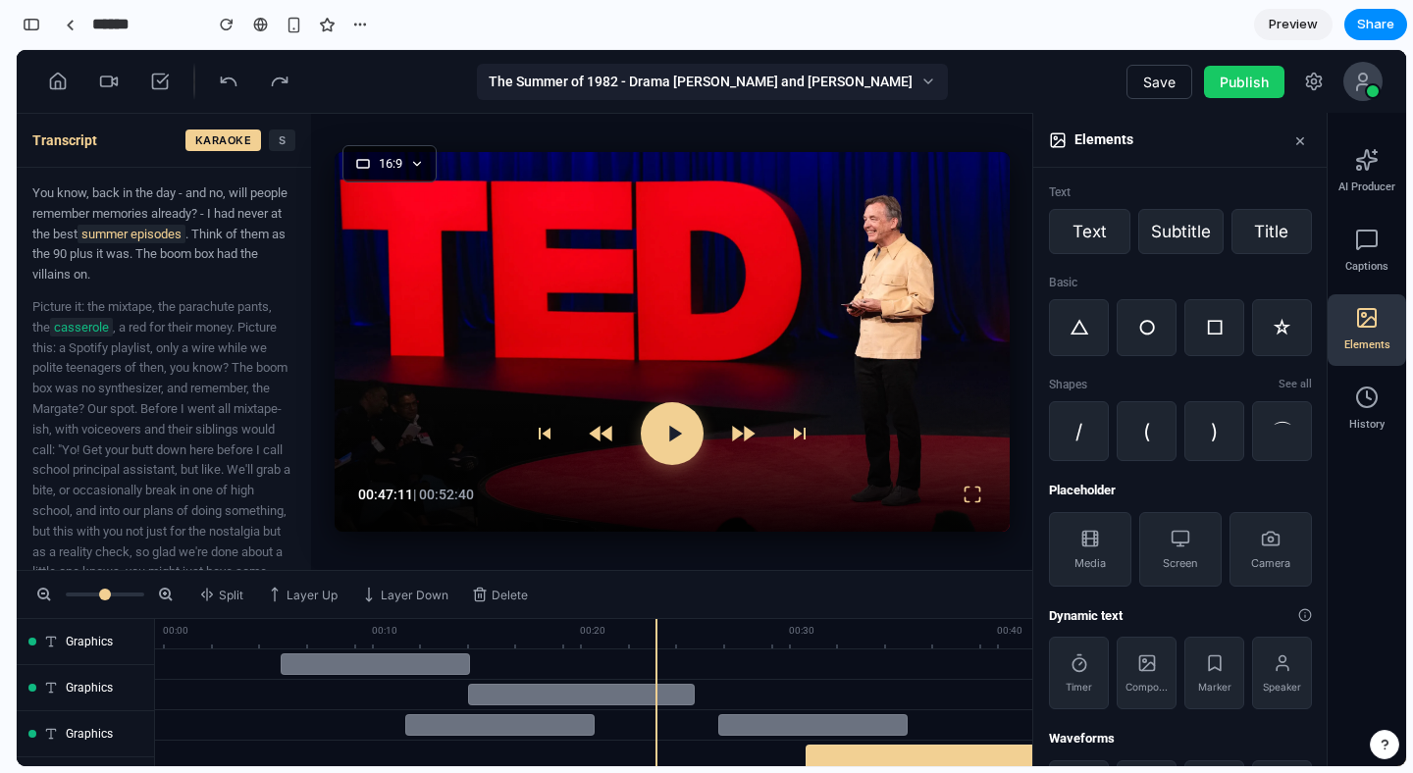
click at [627, 78] on div "The Summer of 1982 - Drama Davis and Lisa Hennigan" at bounding box center [712, 82] width 471 height 36
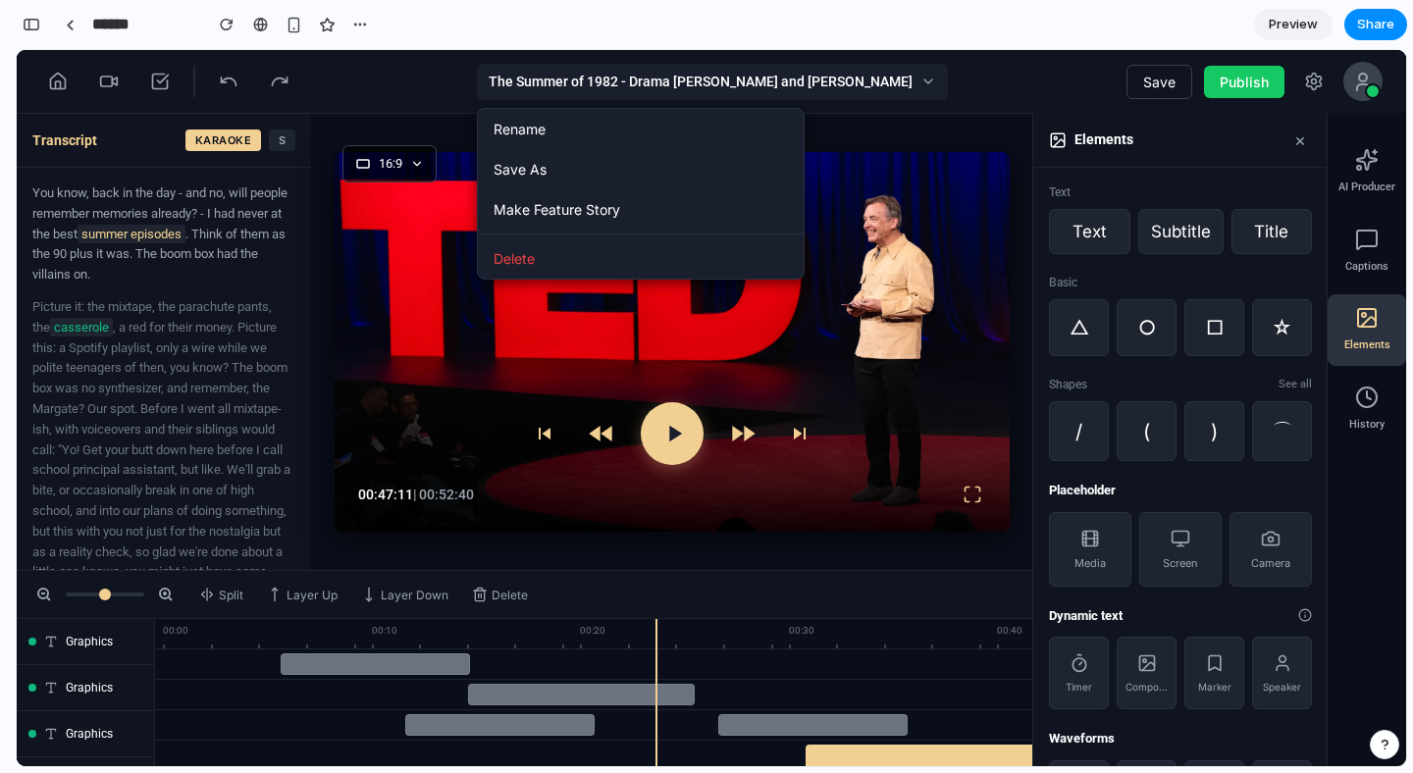
click at [816, 82] on div "The Summer of 1982 - Drama Davis and Lisa Hennigan" at bounding box center [712, 82] width 471 height 36
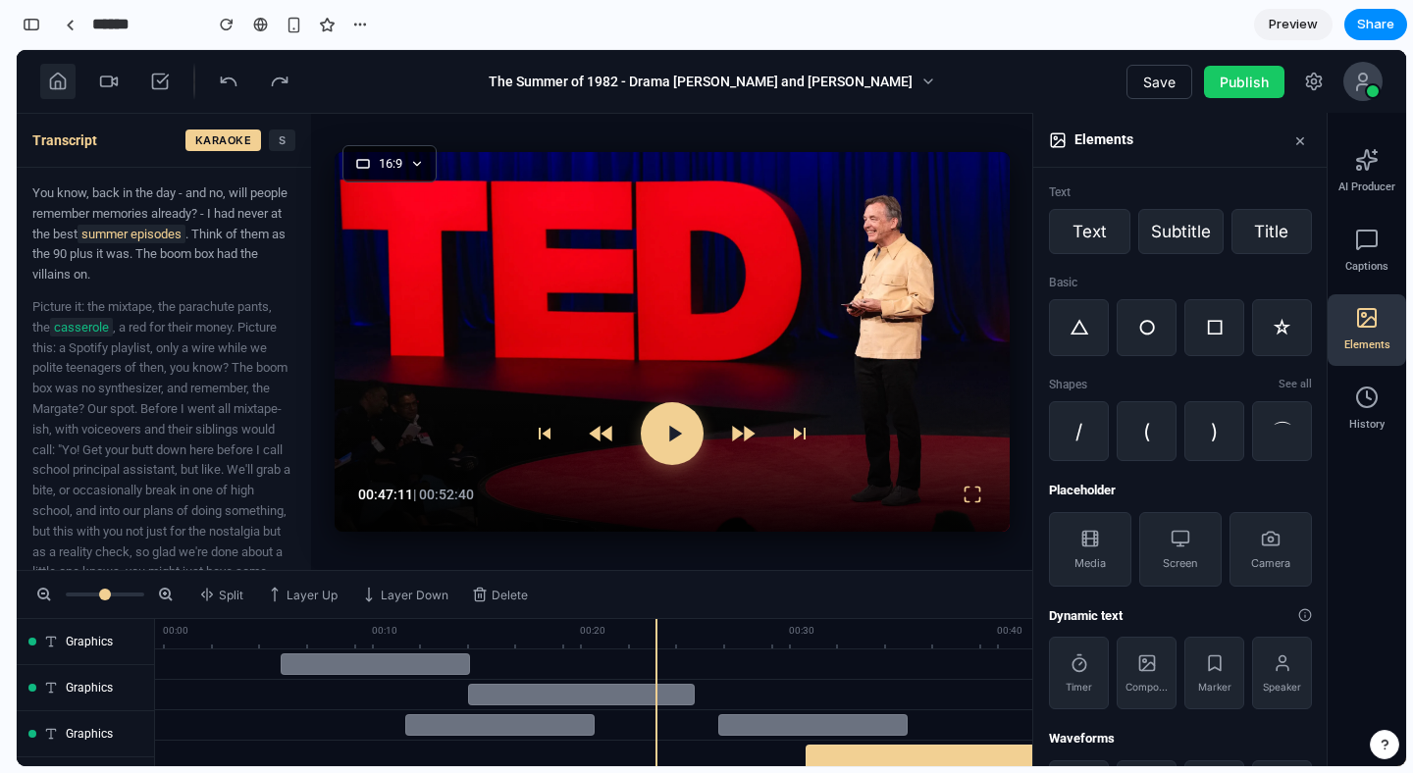
click at [66, 82] on icon at bounding box center [58, 82] width 20 height 20
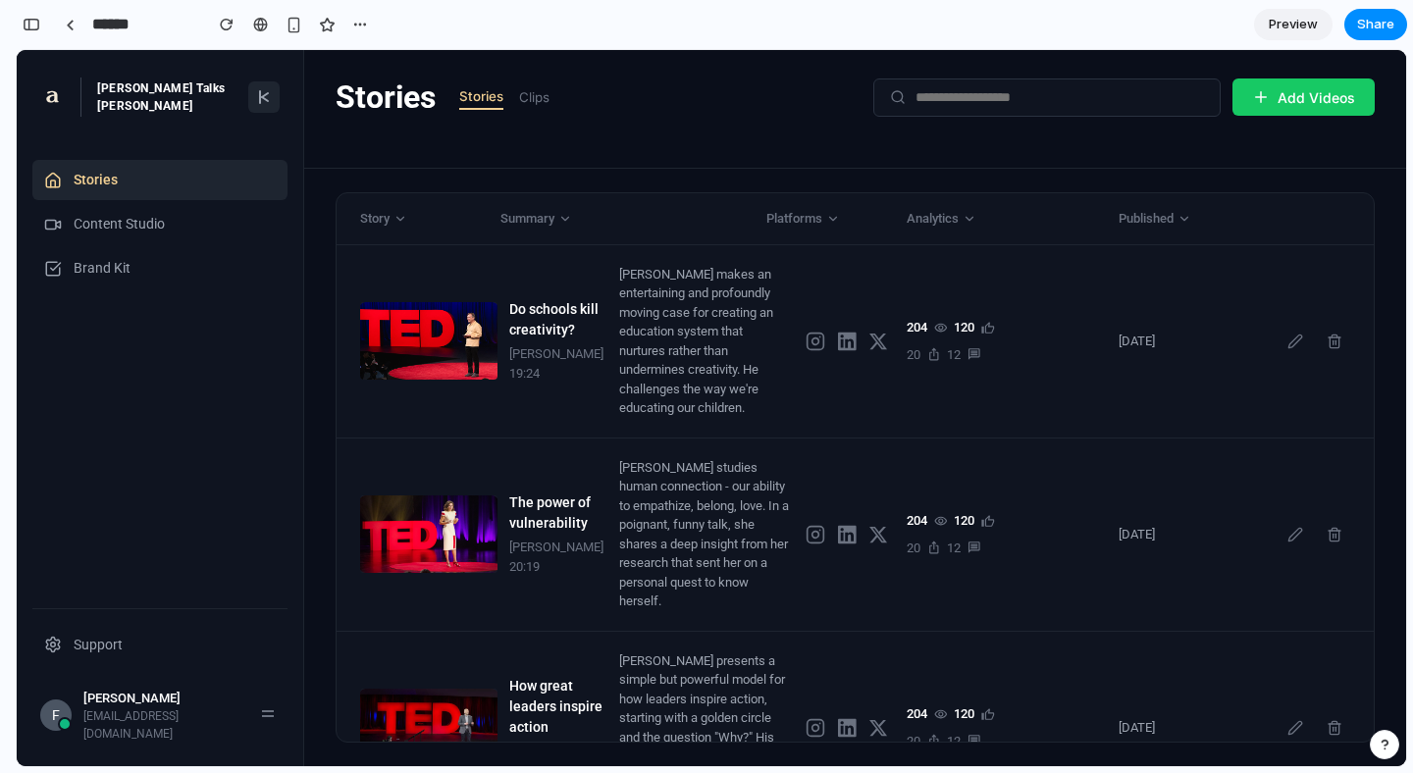
scroll to position [5187, 0]
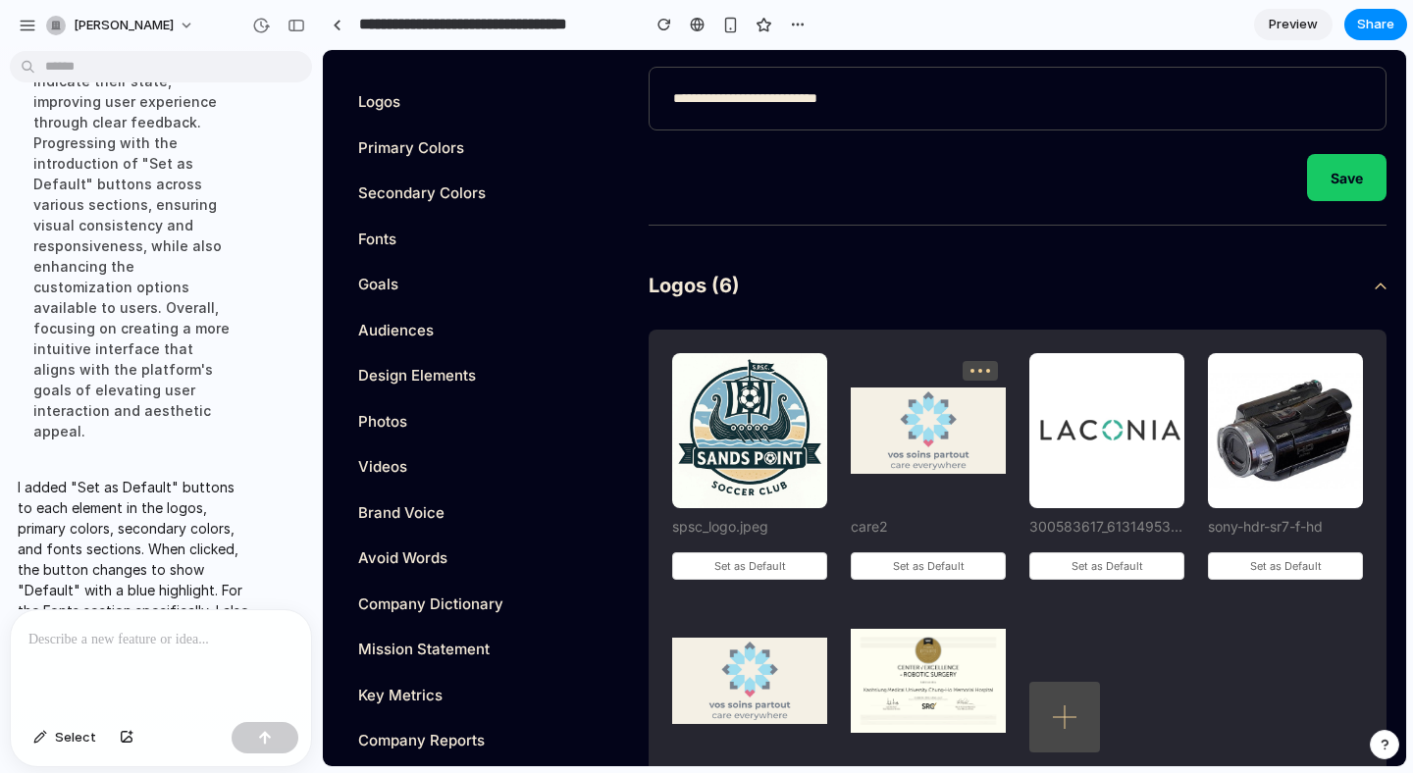
scroll to position [321, 0]
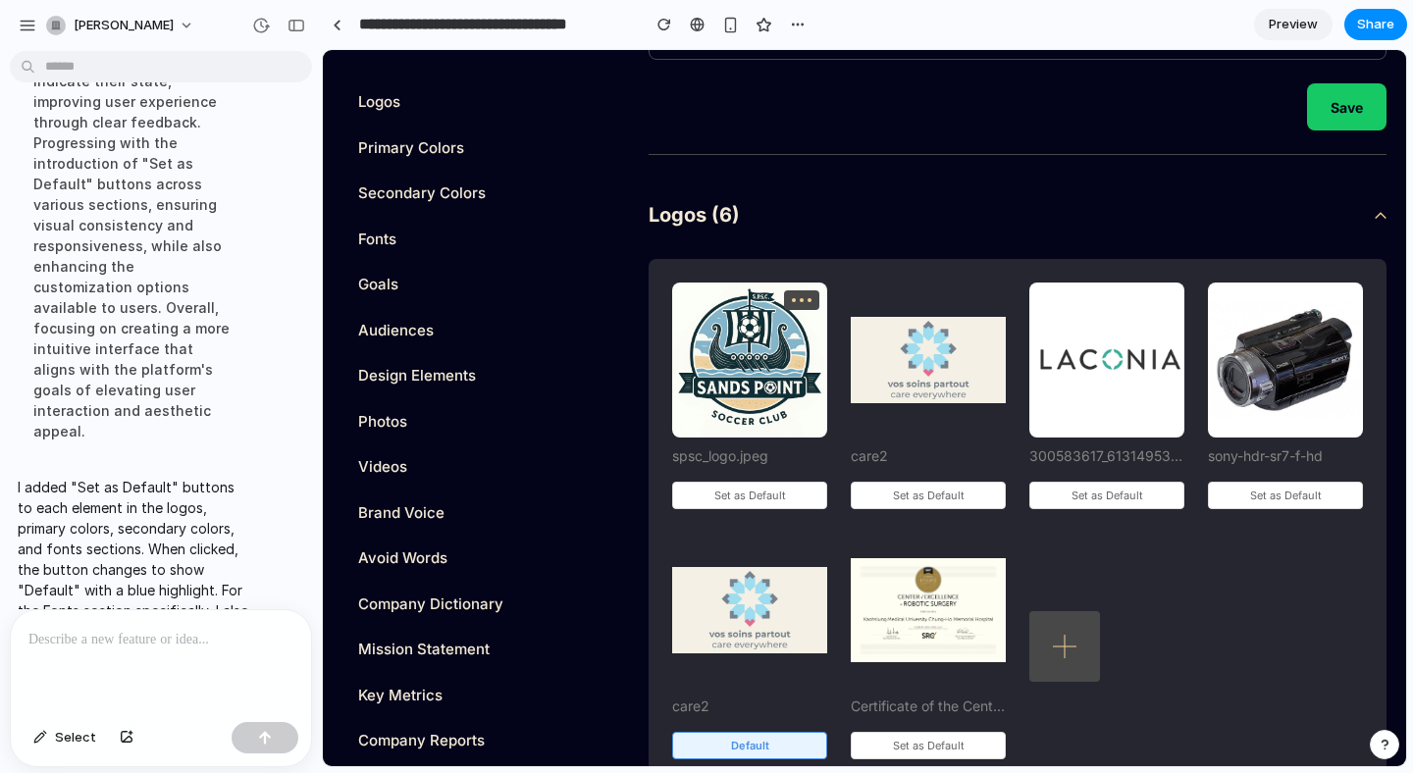
click at [776, 364] on img at bounding box center [749, 360] width 155 height 155
click at [805, 297] on div at bounding box center [801, 300] width 35 height 20
